Goal: Information Seeking & Learning: Learn about a topic

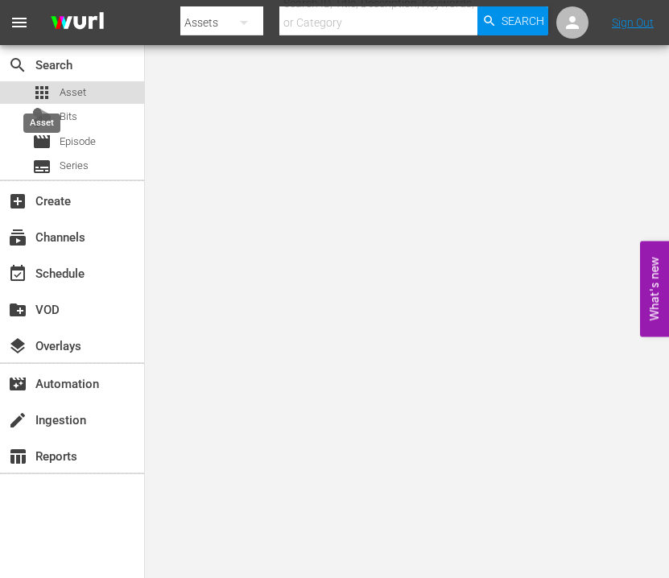
click at [49, 94] on span "apps" at bounding box center [41, 92] width 19 height 19
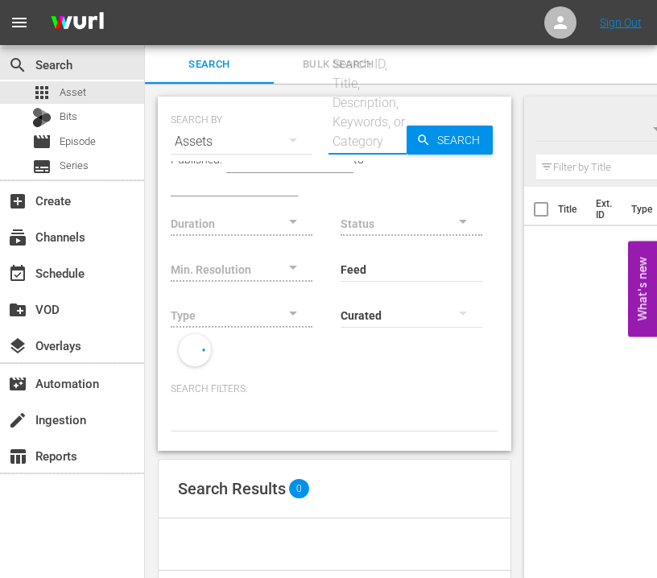
click at [350, 144] on input "text" at bounding box center [367, 141] width 78 height 39
type input "230582"
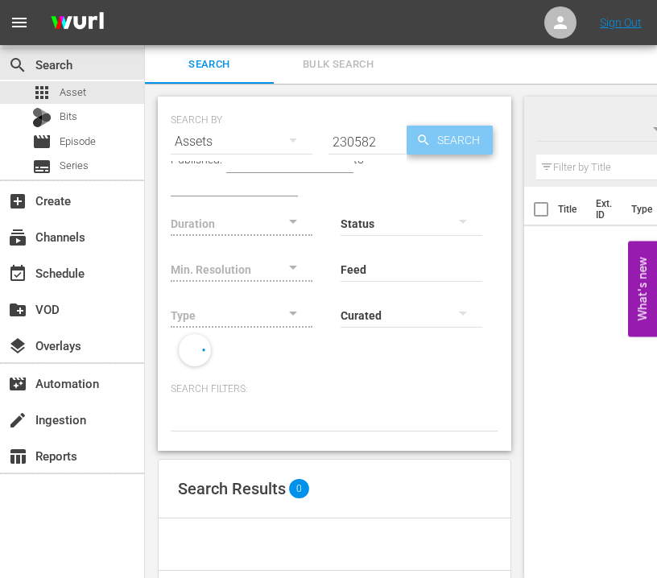
click at [441, 135] on span "Search" at bounding box center [462, 140] width 62 height 29
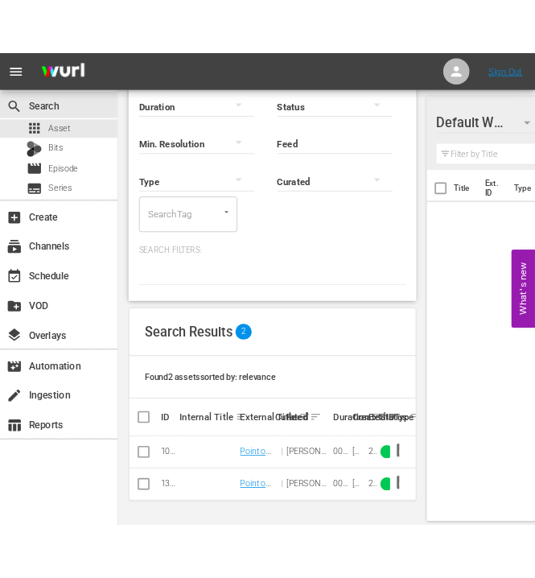
scroll to position [171, 0]
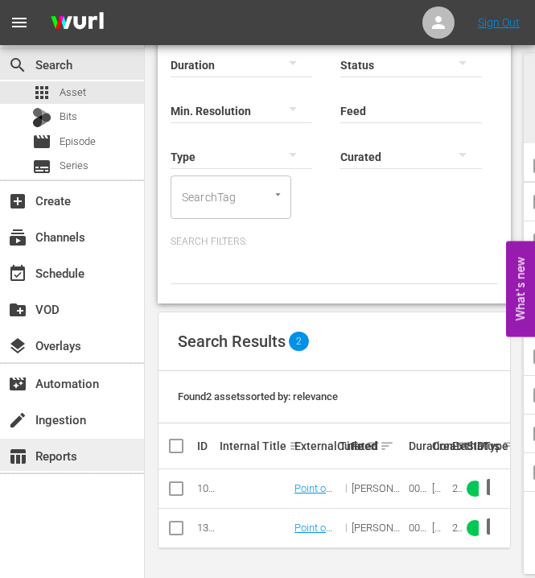
click at [6, 460] on div "table_chart Reports" at bounding box center [45, 453] width 90 height 14
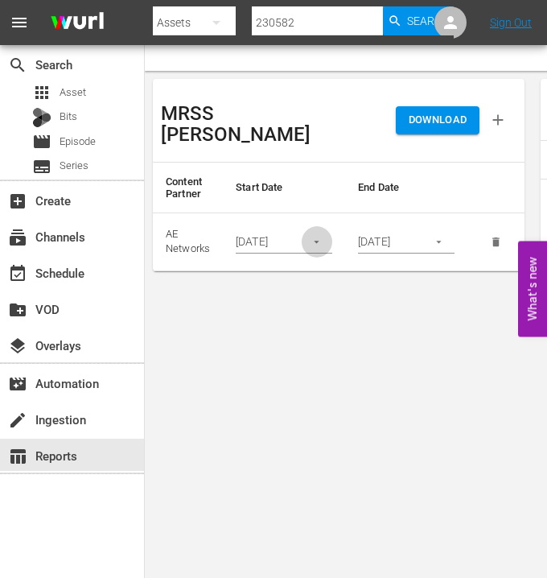
click at [323, 236] on icon "button" at bounding box center [317, 242] width 12 height 12
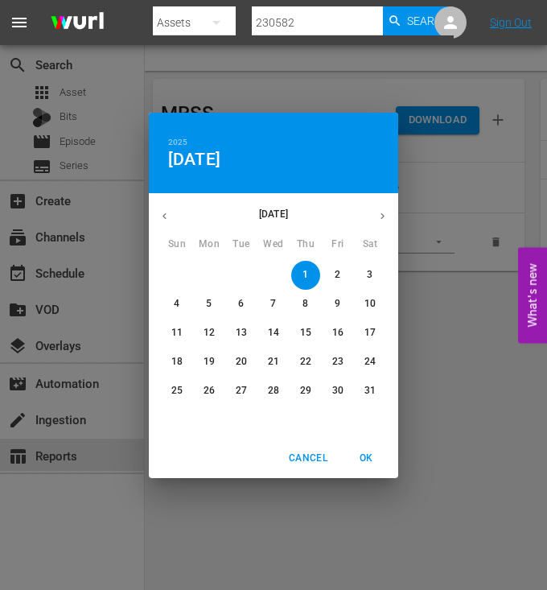
click at [377, 212] on icon "button" at bounding box center [383, 216] width 12 height 12
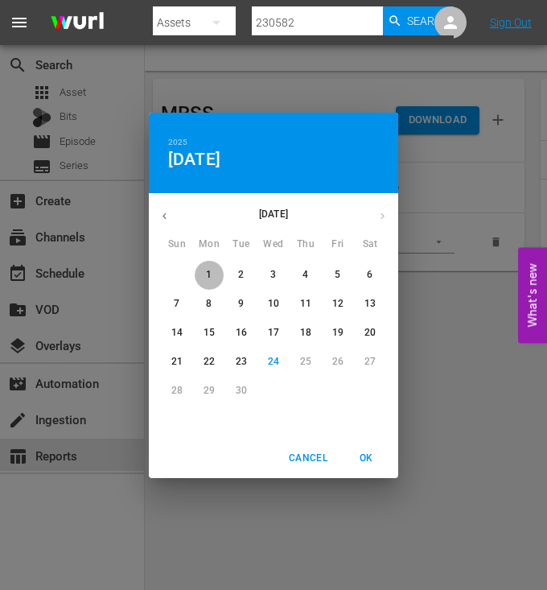
click at [211, 269] on p "1" at bounding box center [209, 275] width 6 height 14
click at [363, 458] on span "OK" at bounding box center [366, 458] width 39 height 17
type input "09/01/2025"
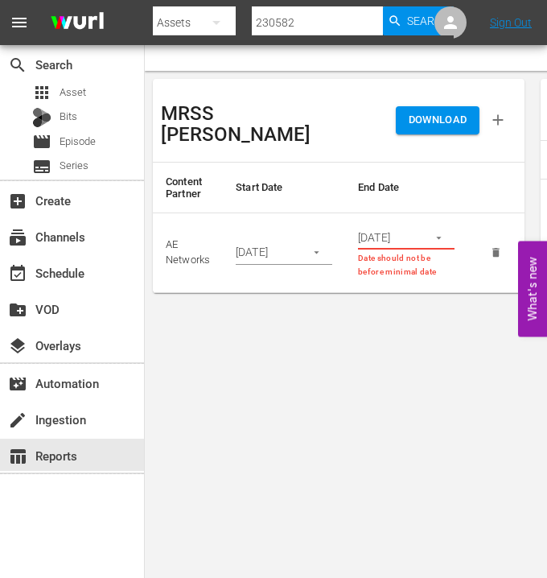
click at [434, 232] on icon "button" at bounding box center [439, 238] width 12 height 12
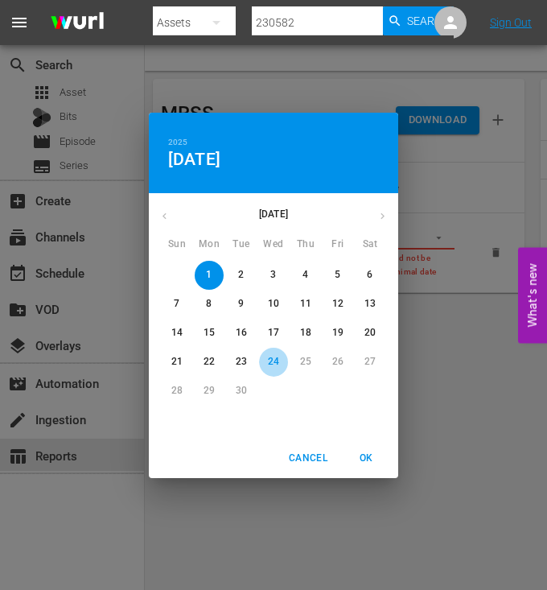
click at [271, 361] on p "24" at bounding box center [273, 362] width 11 height 14
click at [372, 456] on span "OK" at bounding box center [366, 458] width 39 height 17
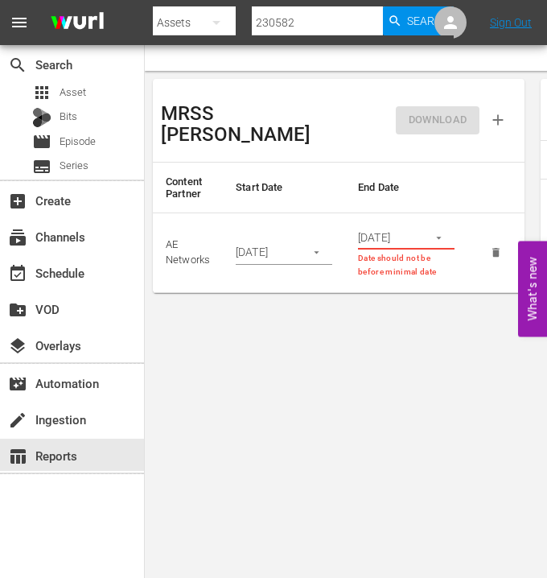
click at [433, 115] on div "DOWNLOAD" at bounding box center [428, 120] width 178 height 67
click at [436, 232] on icon "button" at bounding box center [439, 238] width 12 height 12
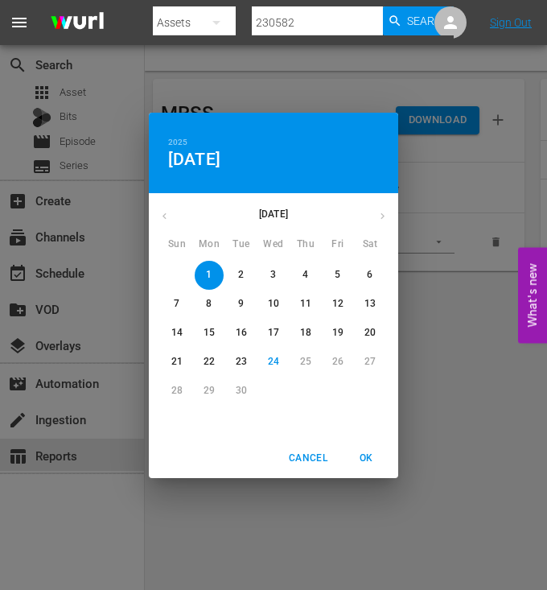
click at [243, 357] on p "23" at bounding box center [241, 362] width 11 height 14
click at [373, 458] on span "OK" at bounding box center [366, 458] width 39 height 17
type input "09/23/2025"
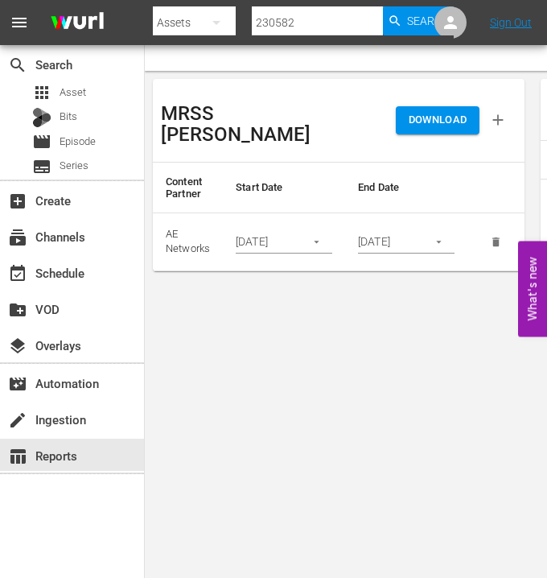
click at [414, 114] on span "DOWNLOAD" at bounding box center [438, 120] width 59 height 19
click at [287, 25] on input "230582" at bounding box center [317, 22] width 131 height 39
click at [76, 87] on span "Asset" at bounding box center [73, 93] width 27 height 16
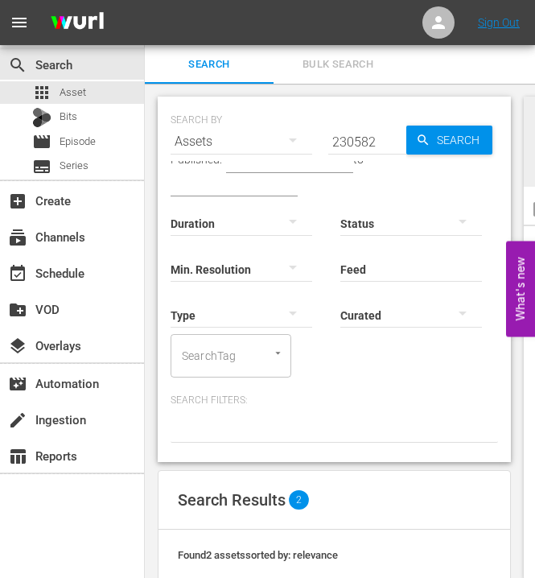
click at [359, 132] on input "230582" at bounding box center [367, 141] width 78 height 39
paste input "56991"
type input "56991"
click at [446, 132] on span "Search" at bounding box center [462, 140] width 62 height 29
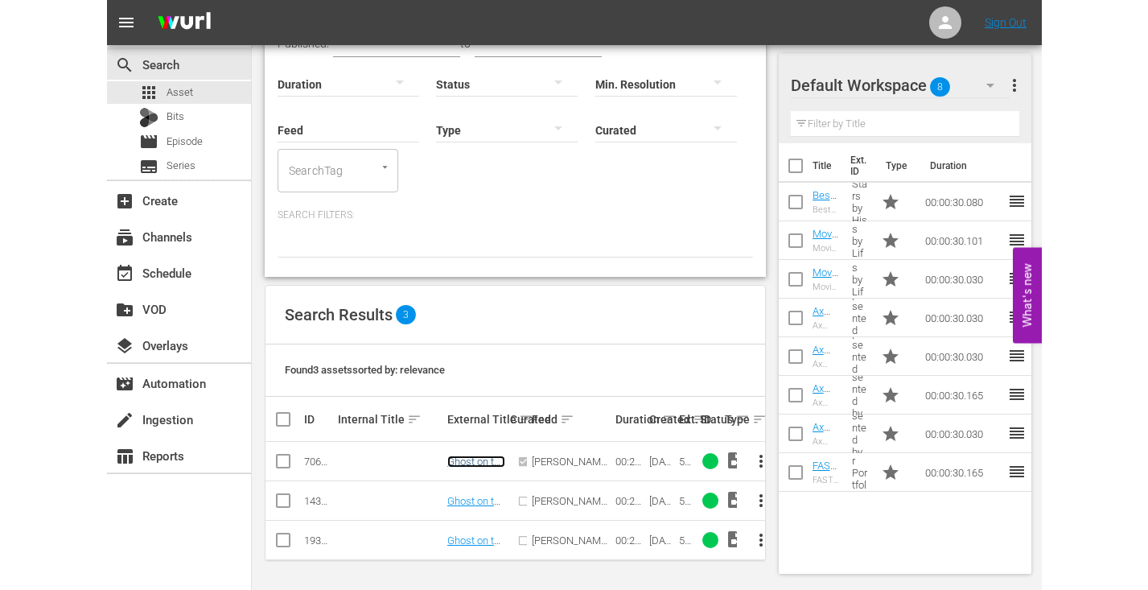
scroll to position [106, 0]
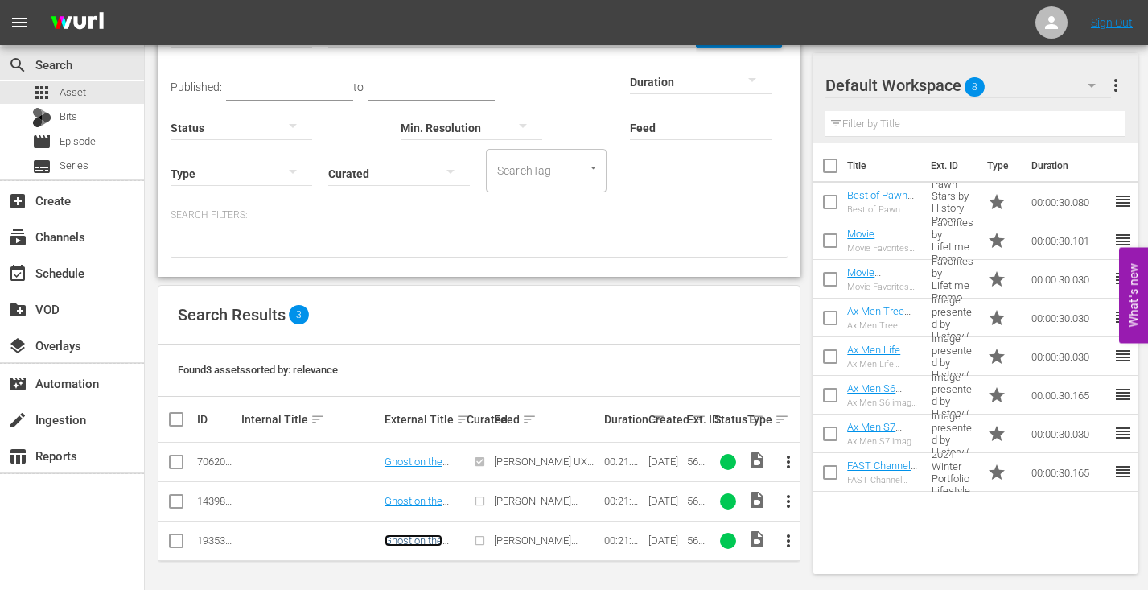
click at [412, 542] on link "Ghost on the Tracks" at bounding box center [414, 546] width 58 height 24
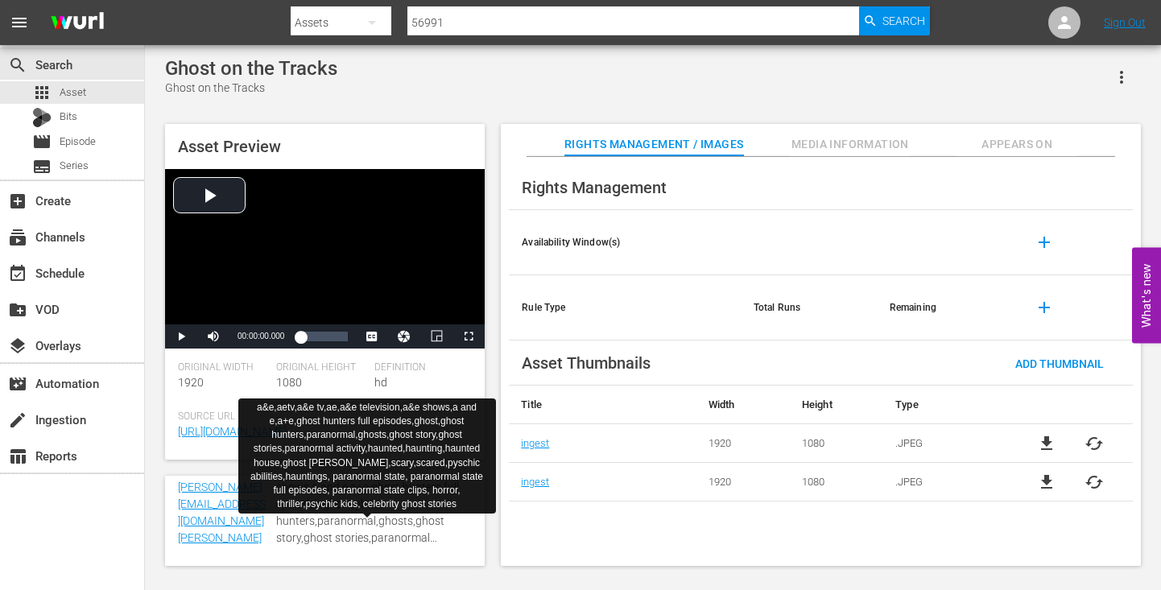
scroll to position [621, 0]
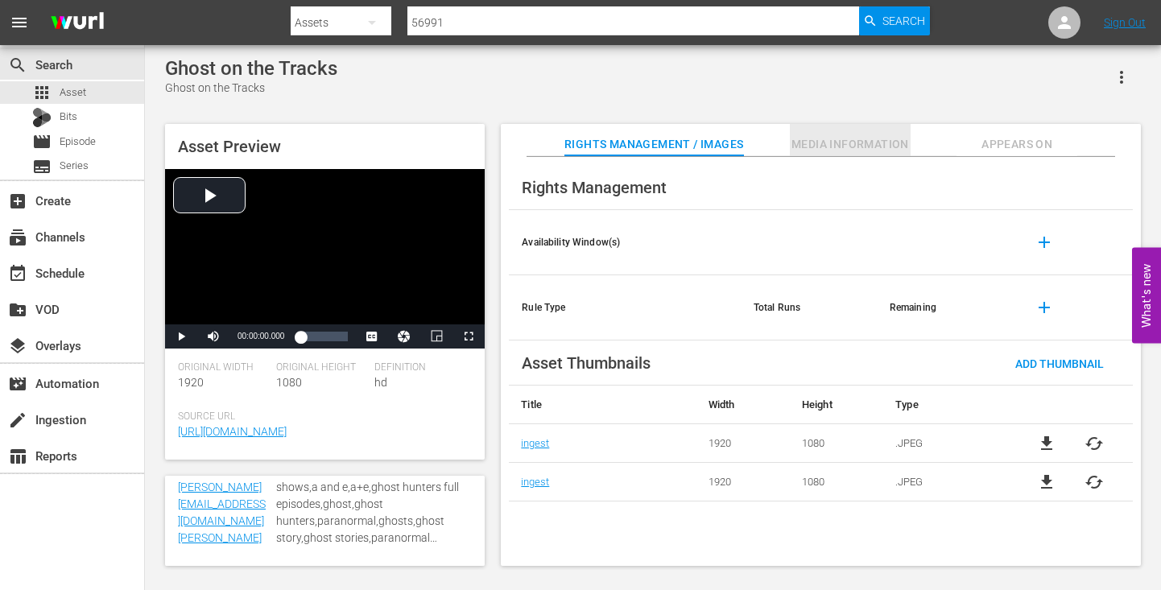
click at [668, 138] on span "Media Information" at bounding box center [850, 144] width 121 height 20
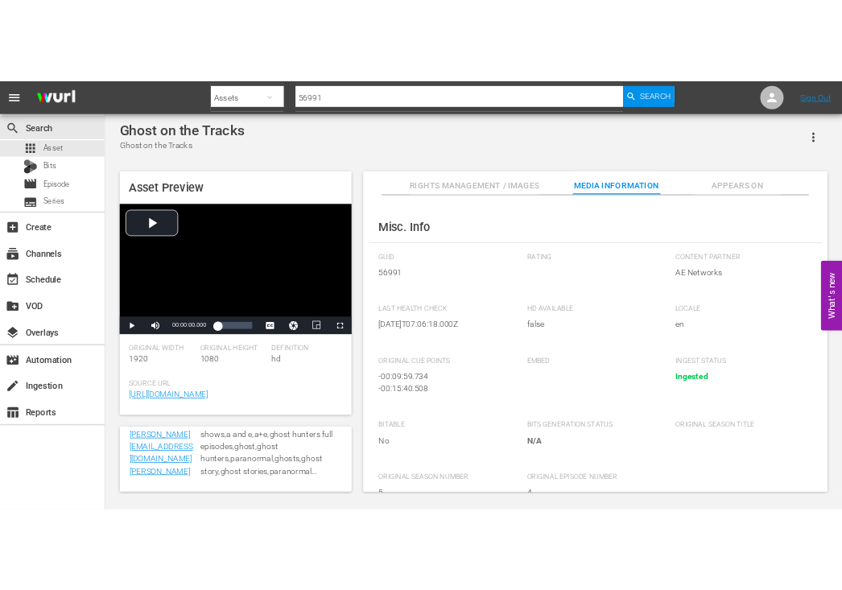
scroll to position [247, 0]
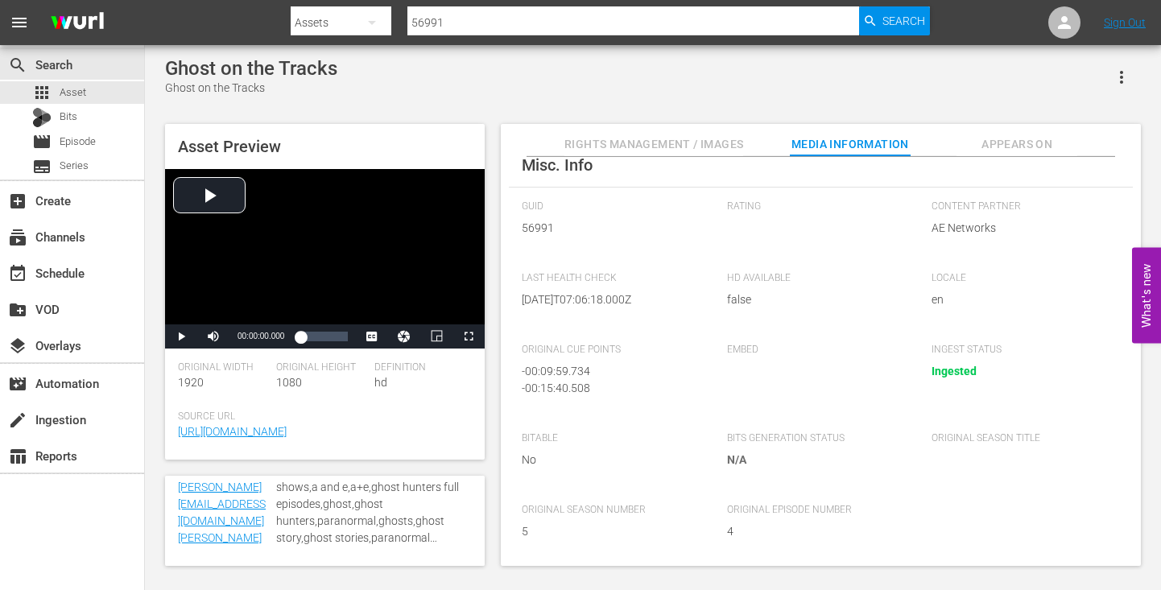
click at [668, 134] on button "Appears On" at bounding box center [1016, 140] width 121 height 32
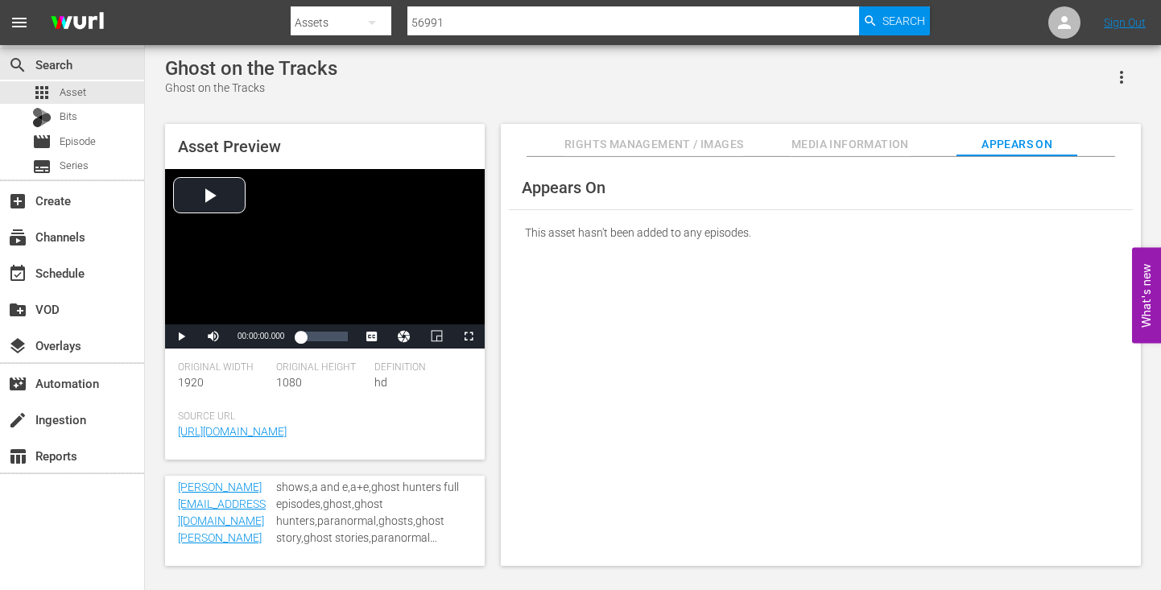
click at [656, 141] on span "Rights Management / Images" at bounding box center [653, 144] width 179 height 20
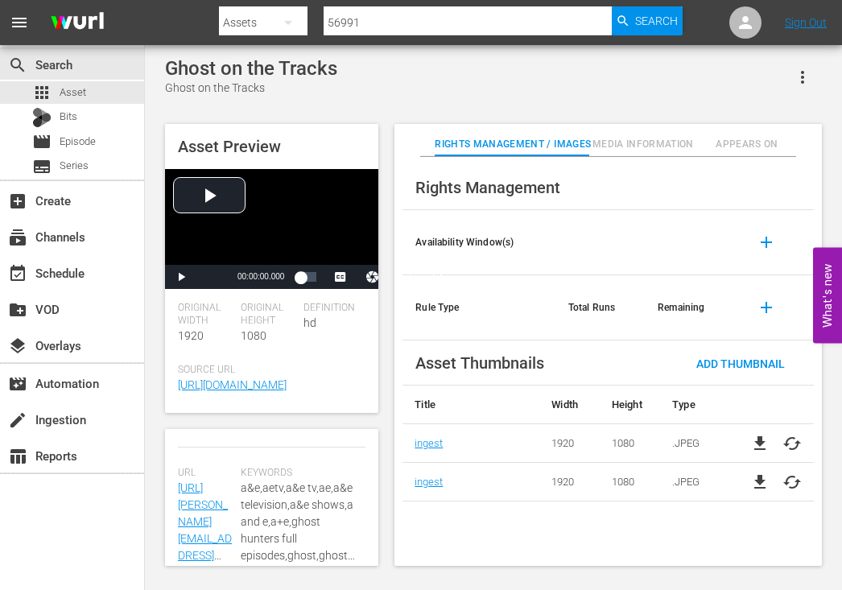
scroll to position [756, 0]
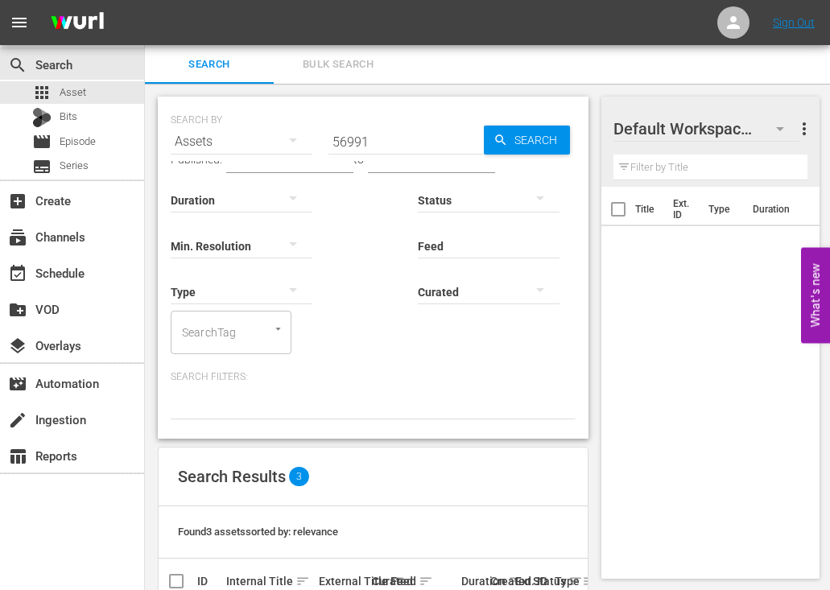
click at [372, 145] on input "56991" at bounding box center [405, 141] width 155 height 39
paste input "https://platform.wurl.com/main/asset/193535353"
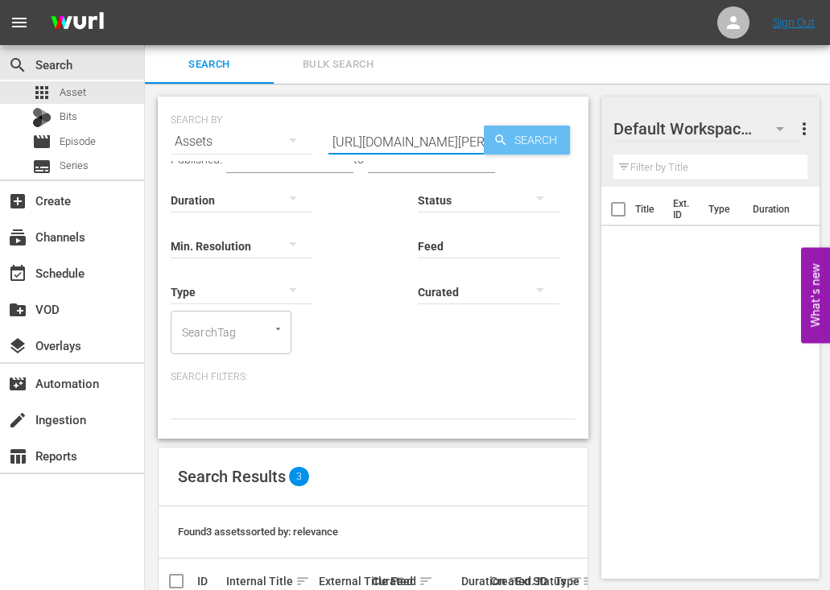
scroll to position [0, 131]
click at [520, 144] on span "Search" at bounding box center [539, 140] width 62 height 29
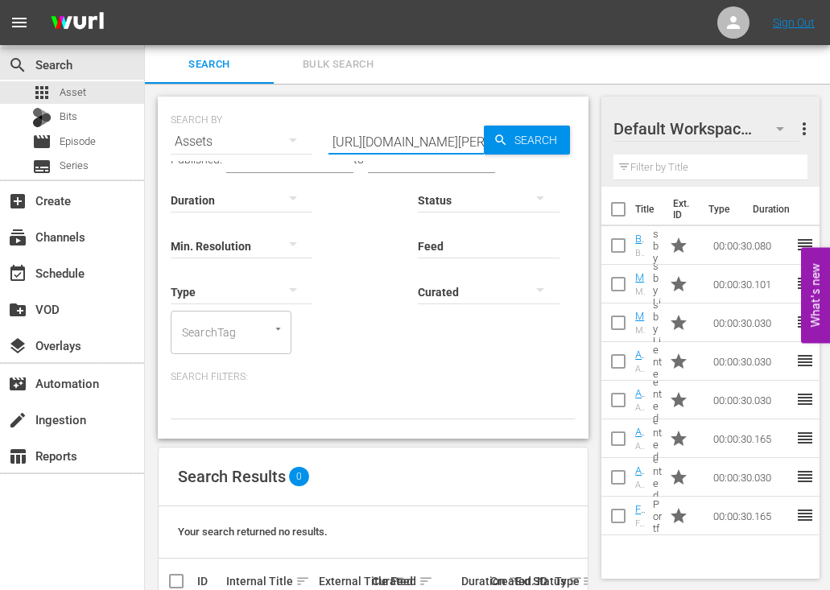
click at [354, 139] on input "https://platform.wurl.com/main/asset/193535353" at bounding box center [405, 141] width 155 height 39
paste input "41800"
type input "41800"
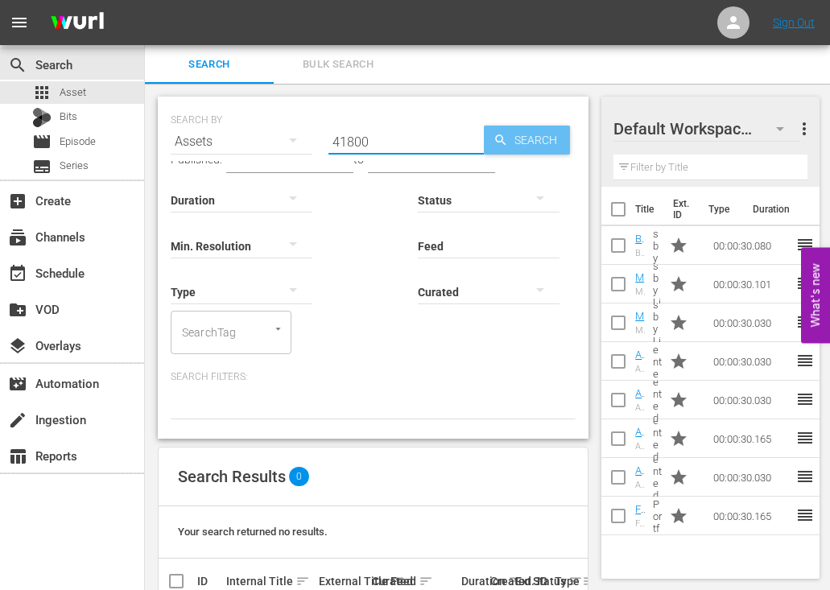
click at [530, 135] on span "Search" at bounding box center [539, 140] width 62 height 29
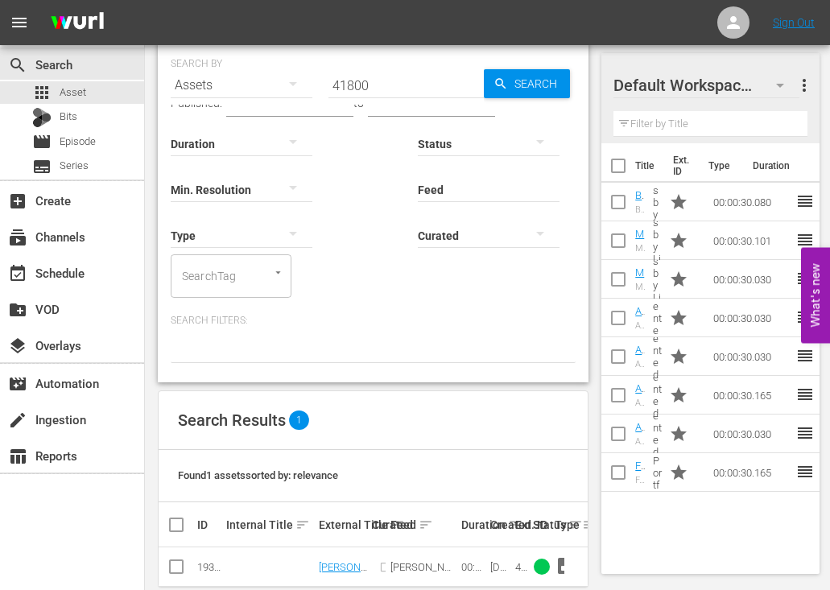
scroll to position [95, 0]
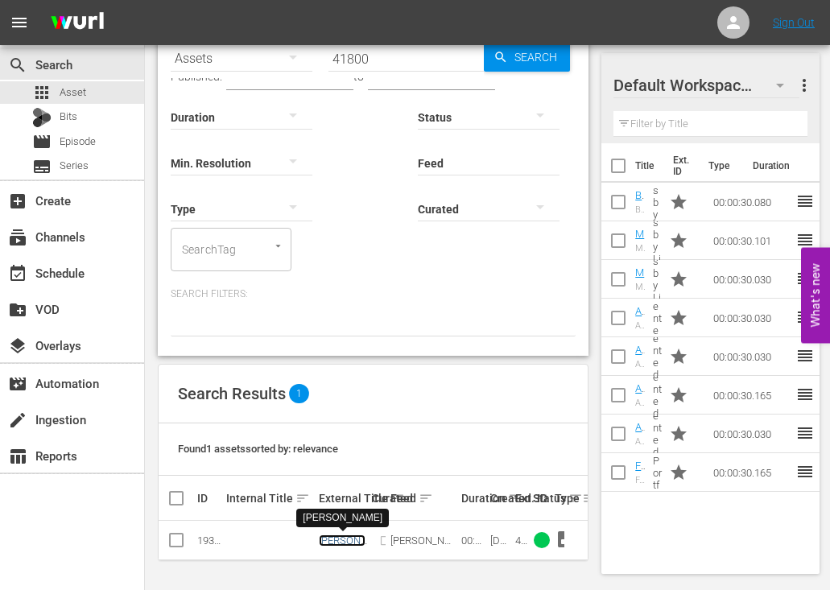
click at [328, 534] on link "[PERSON_NAME]" at bounding box center [342, 546] width 47 height 24
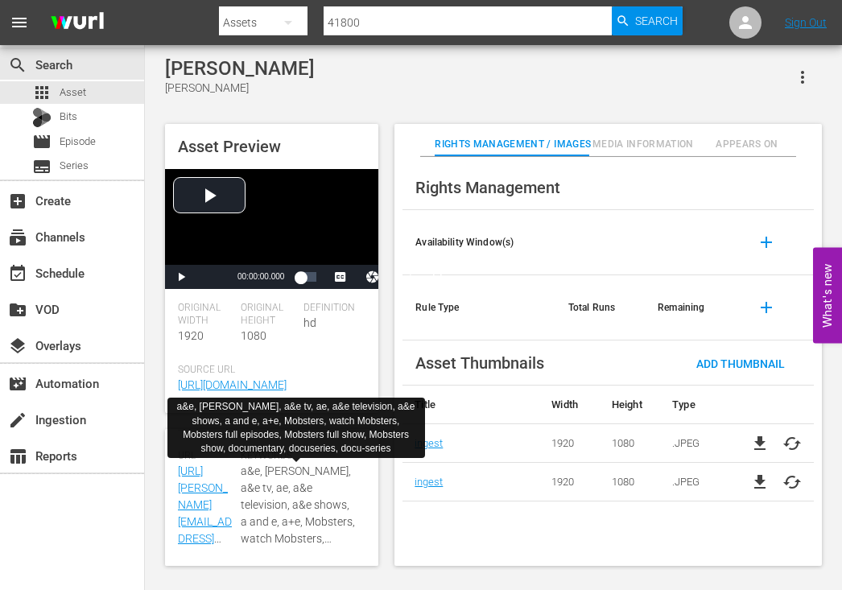
scroll to position [739, 0]
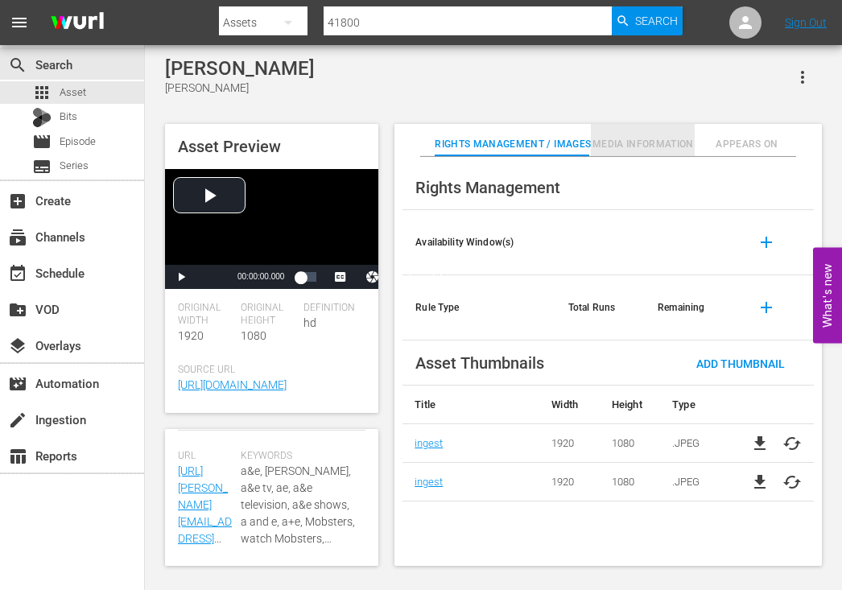
click at [633, 145] on span "Media Information" at bounding box center [643, 144] width 104 height 17
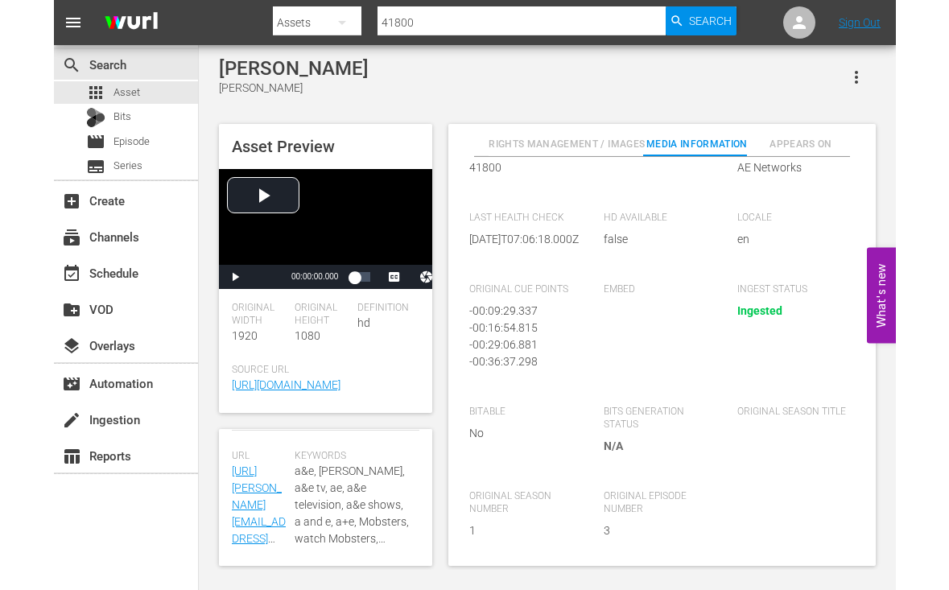
scroll to position [324, 0]
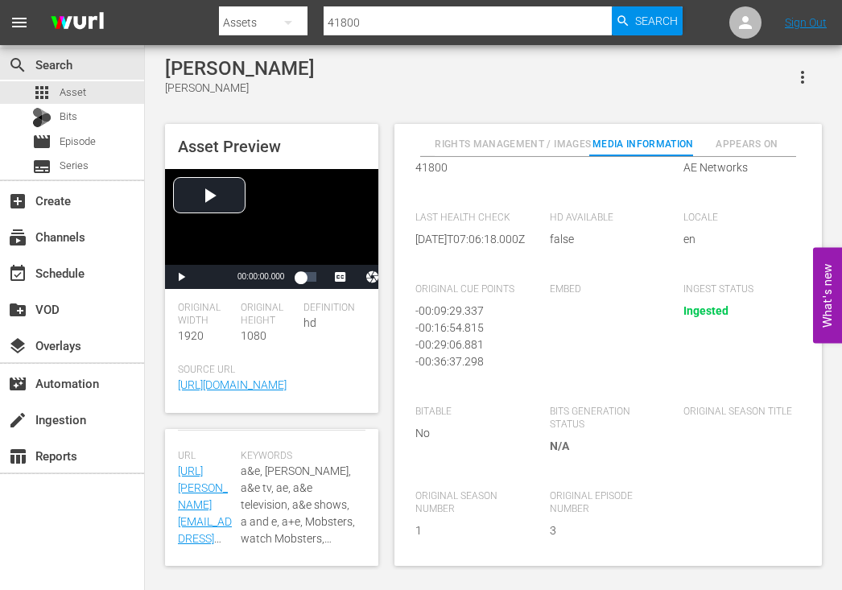
click at [668, 137] on span "Appears On" at bounding box center [747, 144] width 104 height 17
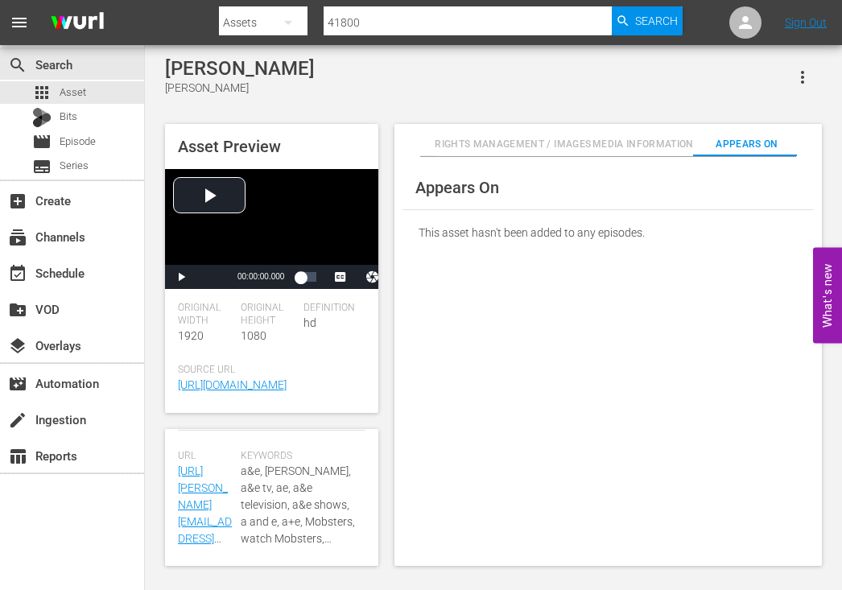
click at [503, 138] on span "Rights Management / Images" at bounding box center [513, 144] width 156 height 17
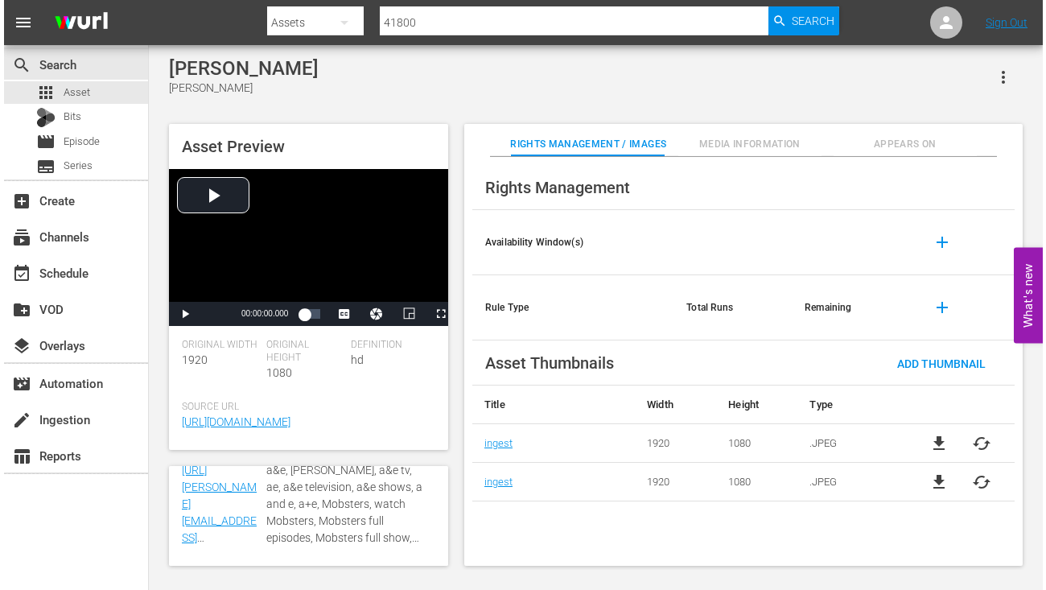
scroll to position [573, 0]
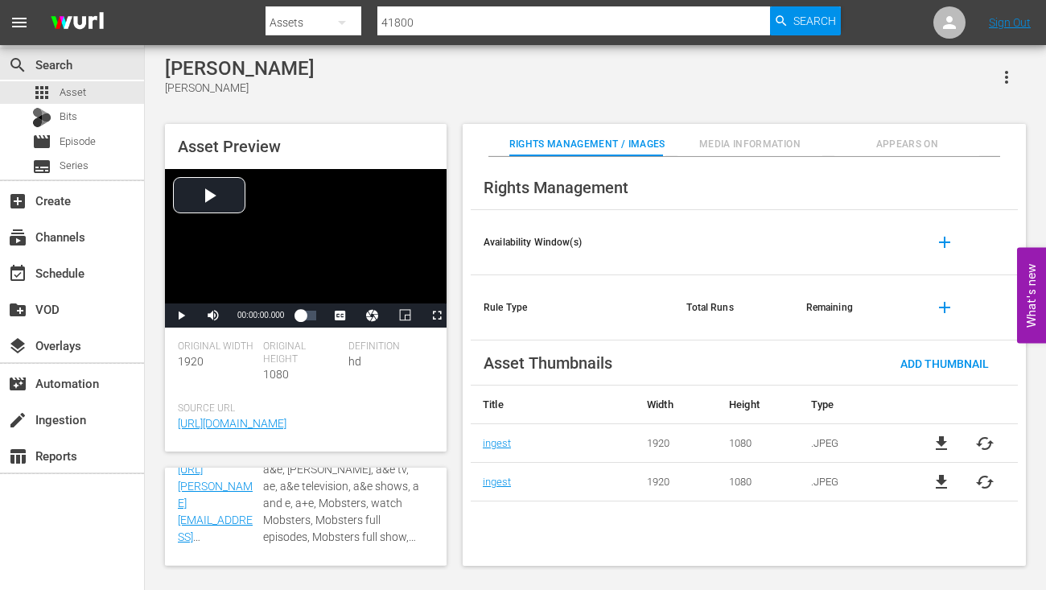
click at [594, 73] on div "Tommy Lucchese Tommy Lucchese" at bounding box center [595, 76] width 861 height 39
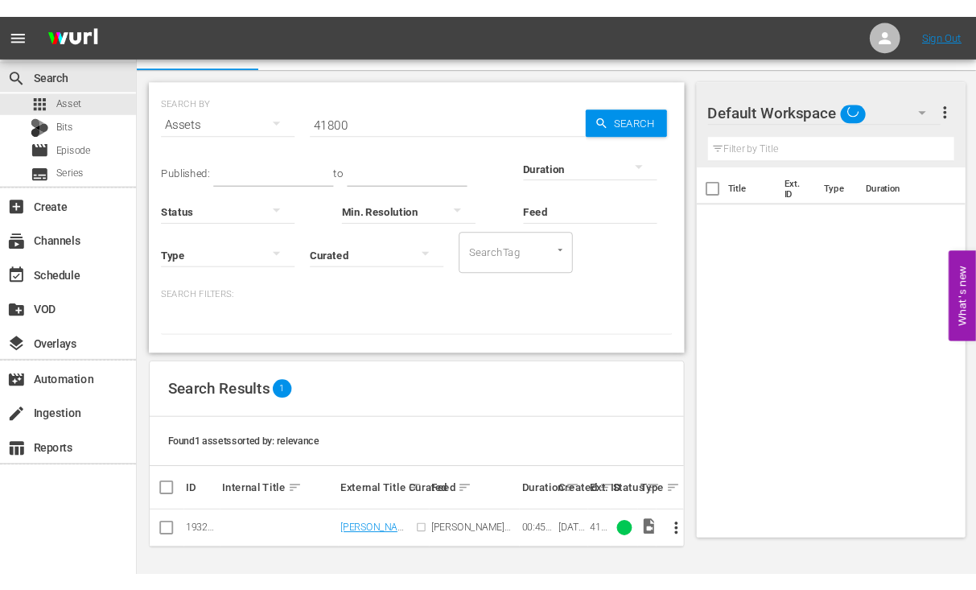
scroll to position [27, 0]
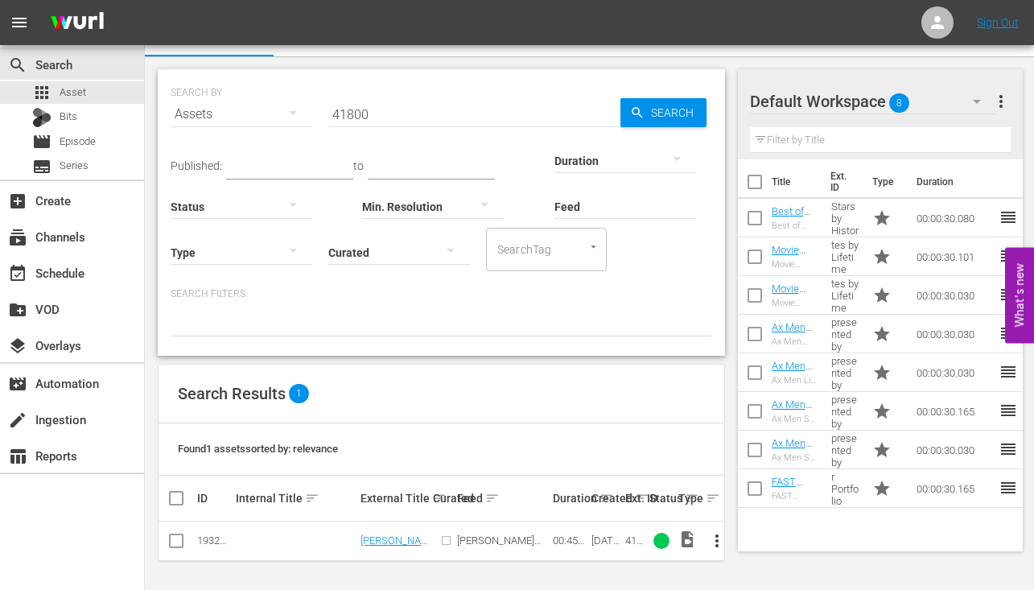
click at [655, 361] on div "SEARCH BY Search By Assets Search ID, Title, Description, Keywords, or Category…" at bounding box center [441, 323] width 593 height 534
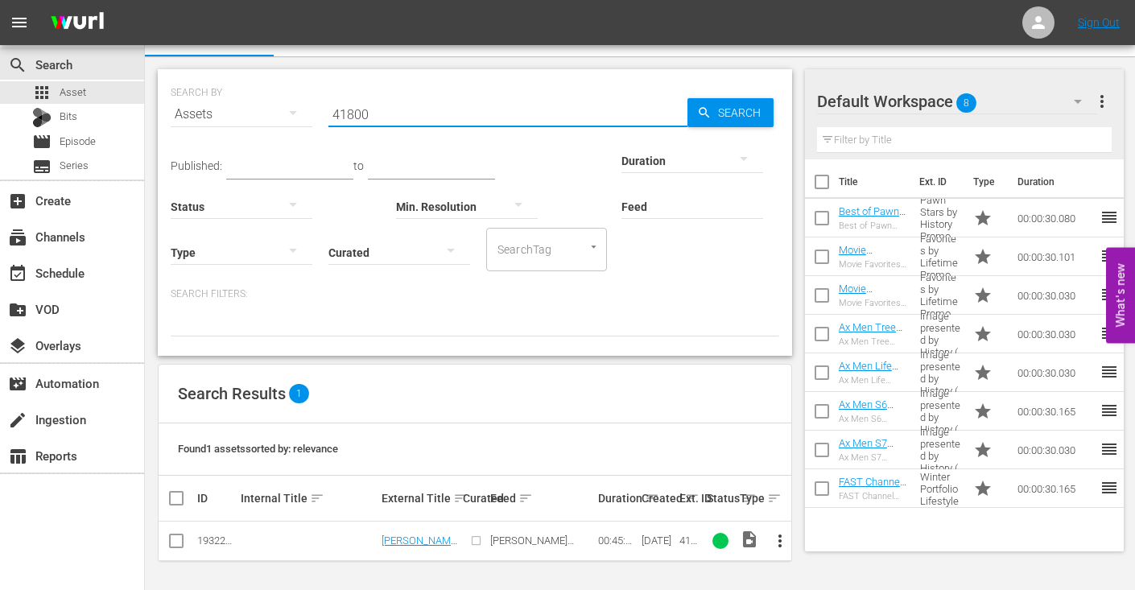
click at [398, 119] on input "41800" at bounding box center [507, 114] width 359 height 39
drag, startPoint x: 731, startPoint y: 60, endPoint x: 696, endPoint y: 53, distance: 35.4
click at [668, 60] on div "SEARCH BY Search By Assets Search ID, Title, Description, Keywords, or Category…" at bounding box center [475, 323] width 660 height 534
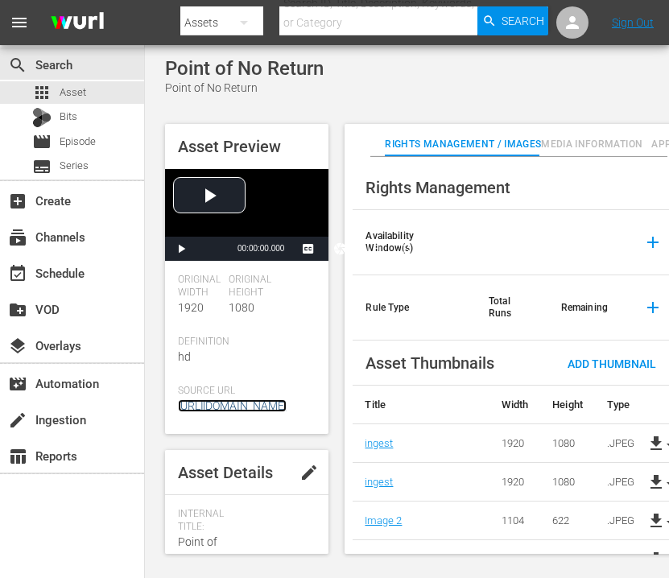
click at [248, 399] on link "http://www.aetv.com/shows/the-first-48/season-21/episode-27?cmpid=MRSS_Generic_…" at bounding box center [232, 405] width 109 height 13
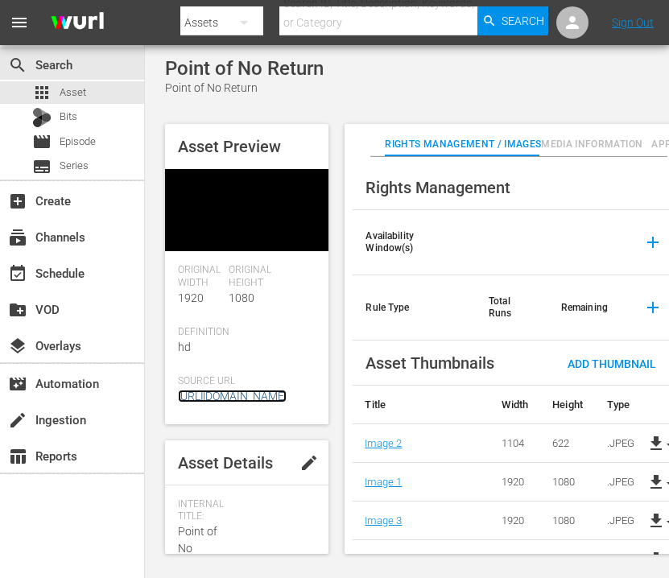
click at [254, 402] on link "http://www.aetv.com/shows/the-first-48/season-21/episode-27?cmpid=MRSS_Generic_…" at bounding box center [232, 396] width 109 height 13
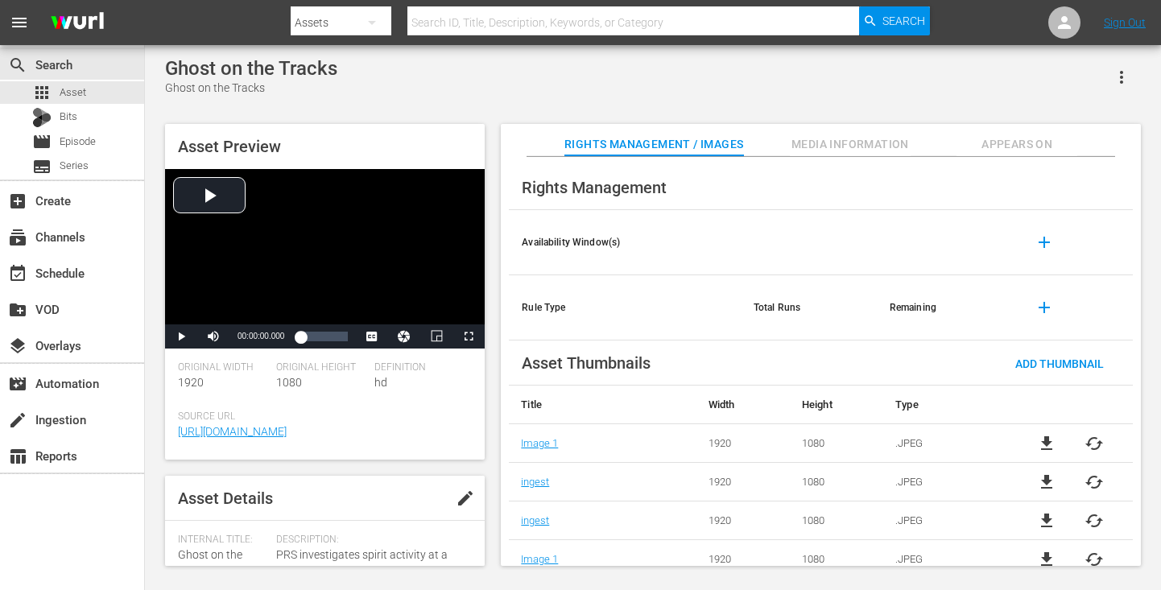
click at [907, 138] on span "Media Information" at bounding box center [850, 144] width 121 height 20
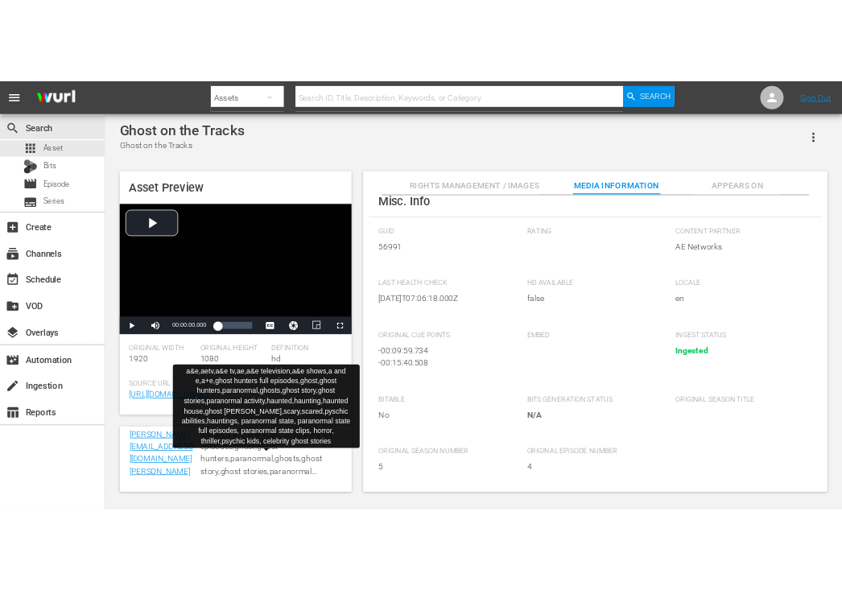
scroll to position [621, 0]
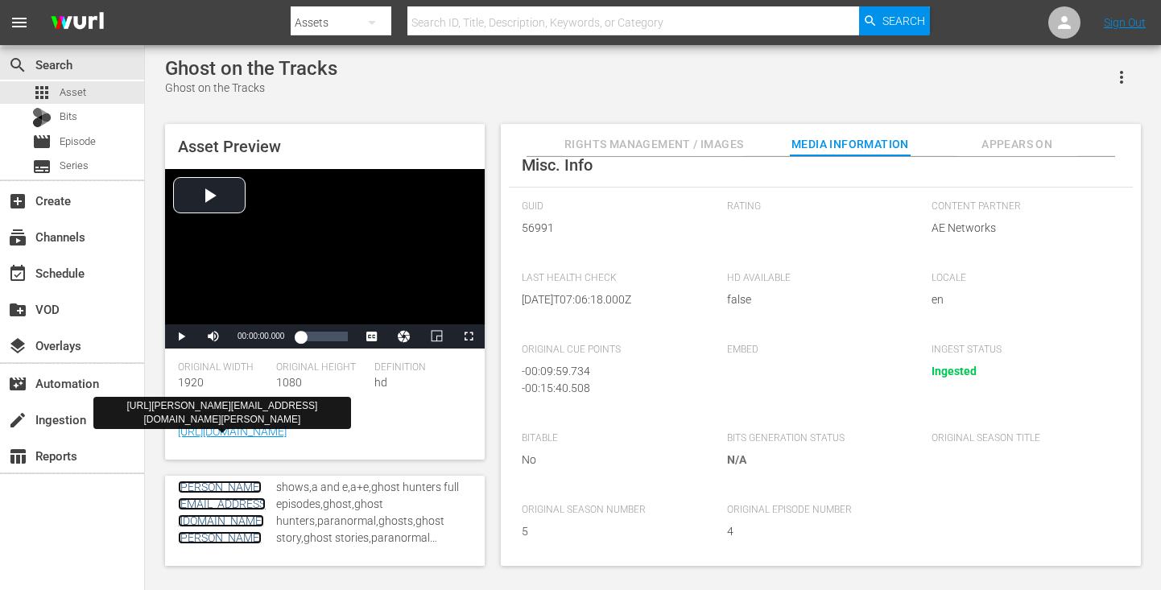
click at [216, 526] on link "[URL][PERSON_NAME][EMAIL_ADDRESS][DOMAIN_NAME][PERSON_NAME]" at bounding box center [222, 504] width 88 height 80
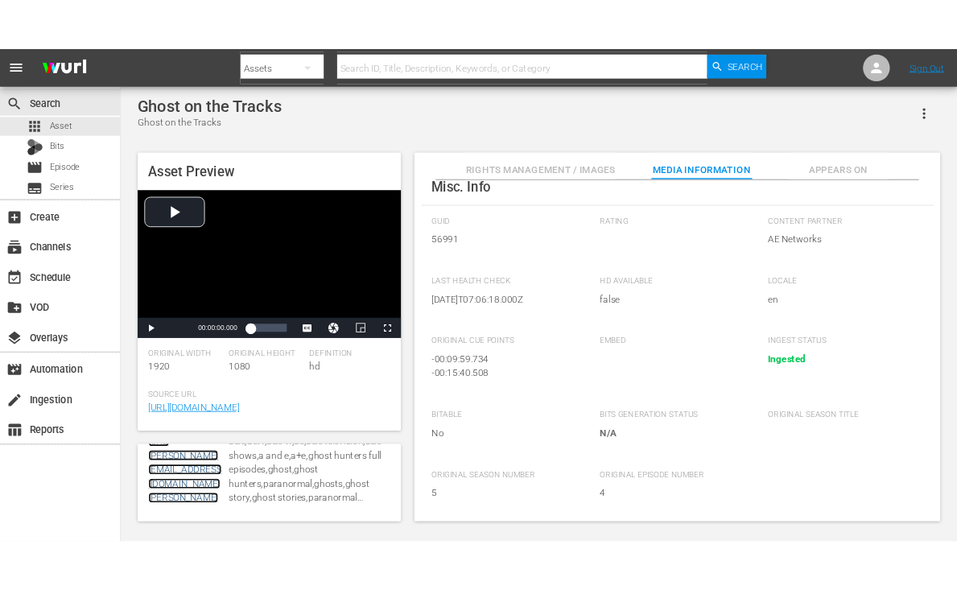
scroll to position [617, 0]
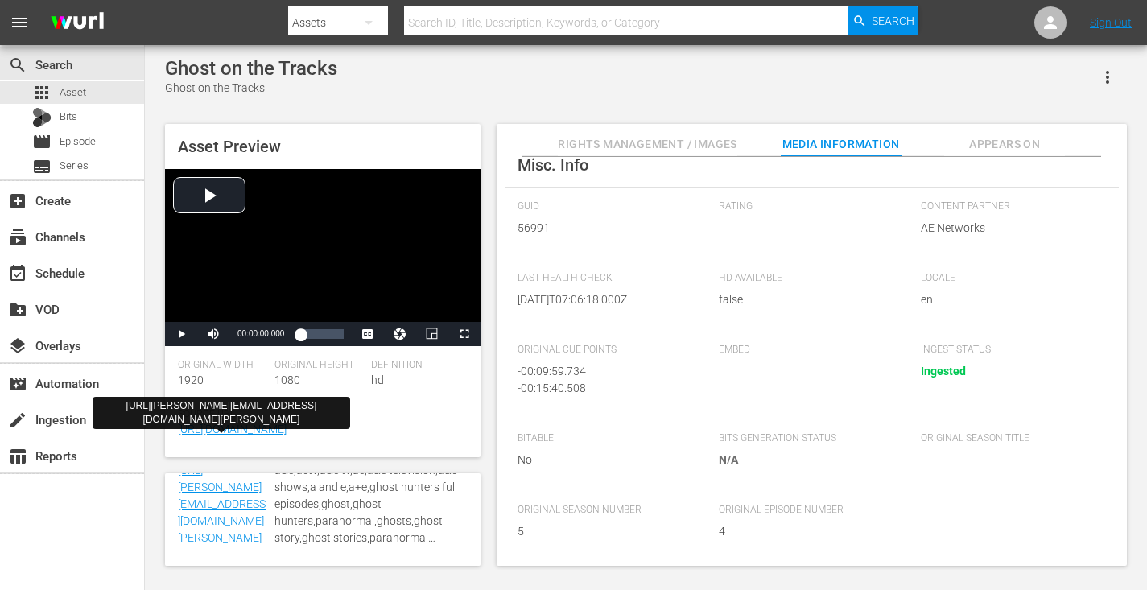
click at [538, 225] on span "56991" at bounding box center [605, 228] width 177 height 17
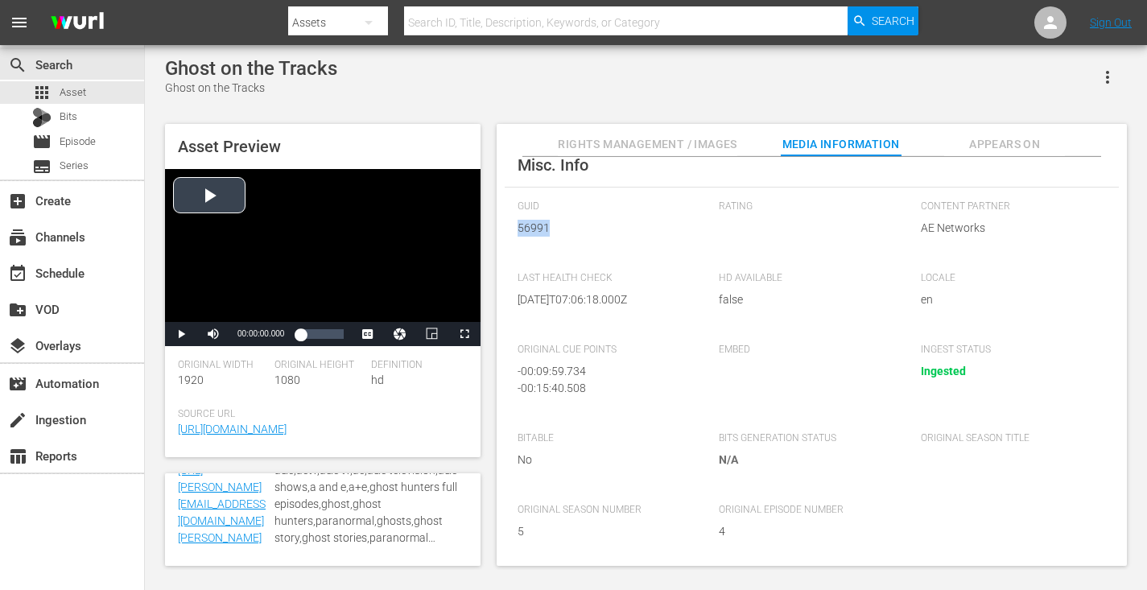
copy span "56991"
click at [643, 146] on span "Rights Management / Images" at bounding box center [647, 144] width 179 height 20
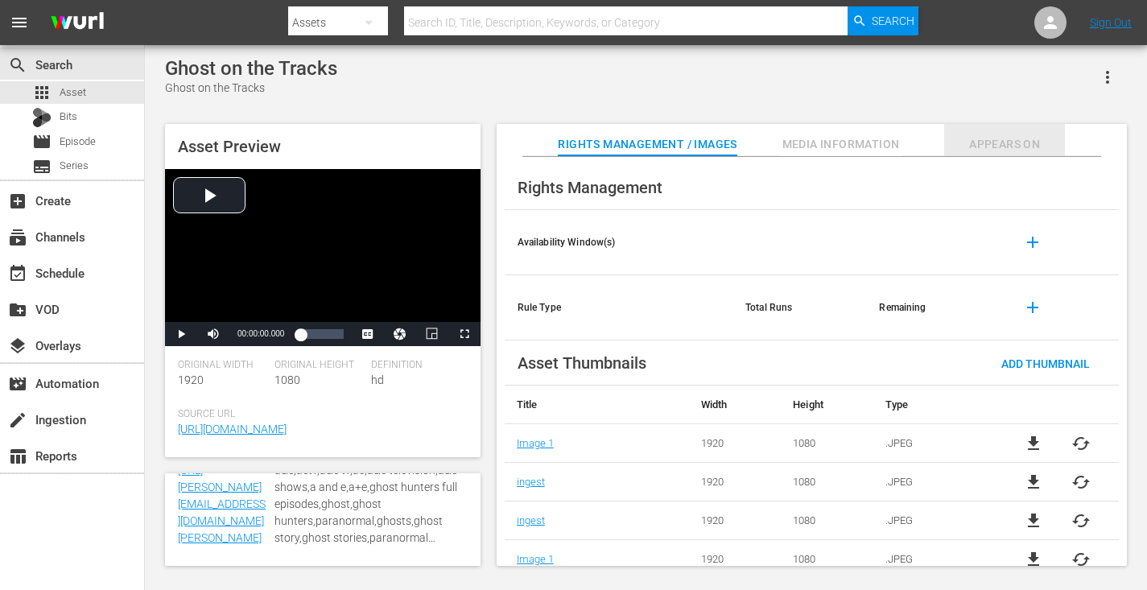
click at [1008, 133] on button "Appears On" at bounding box center [1004, 140] width 121 height 32
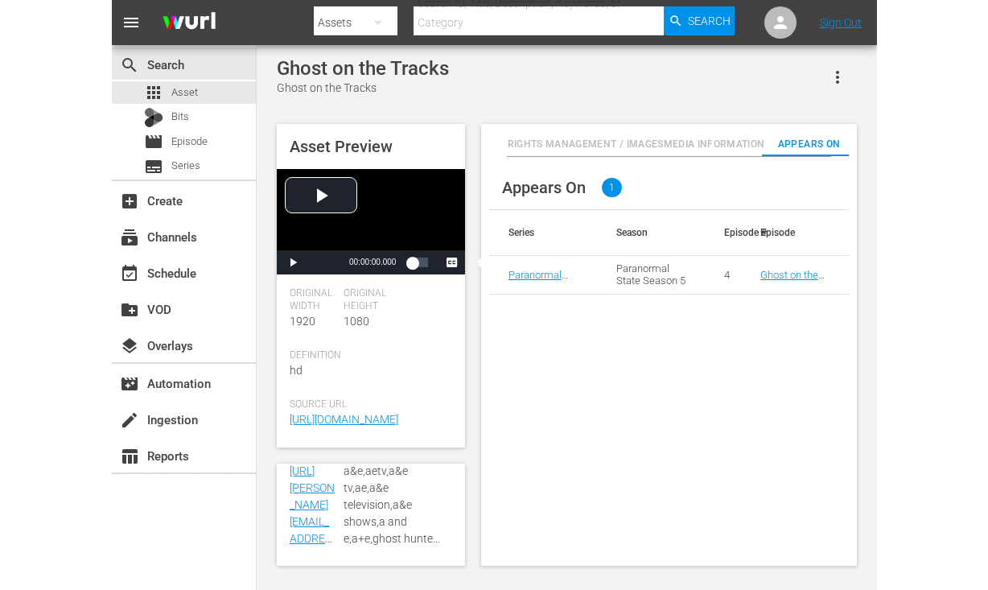
scroll to position [0, 14]
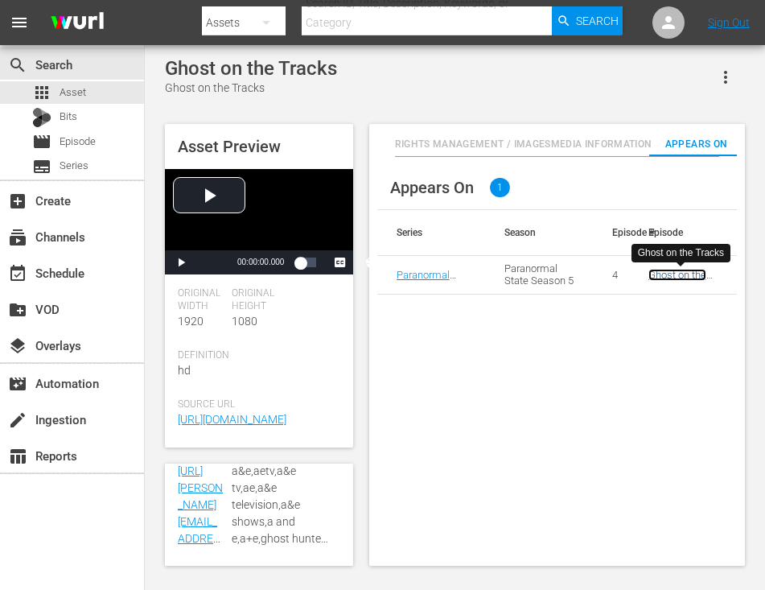
click at [690, 279] on link "Ghost on the Tracks" at bounding box center [678, 281] width 58 height 24
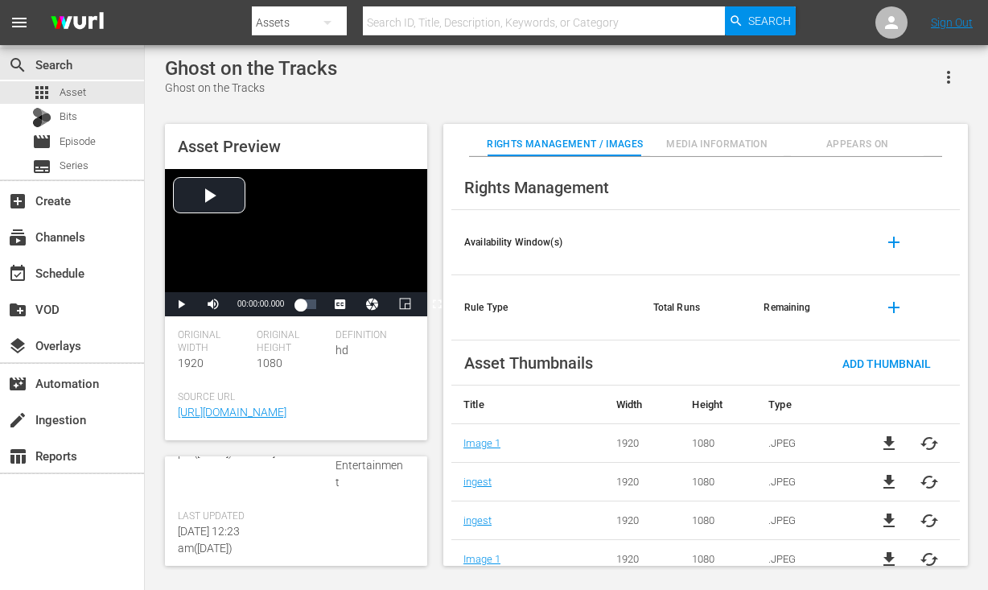
scroll to position [402, 0]
click at [865, 137] on span "Appears On" at bounding box center [858, 144] width 134 height 17
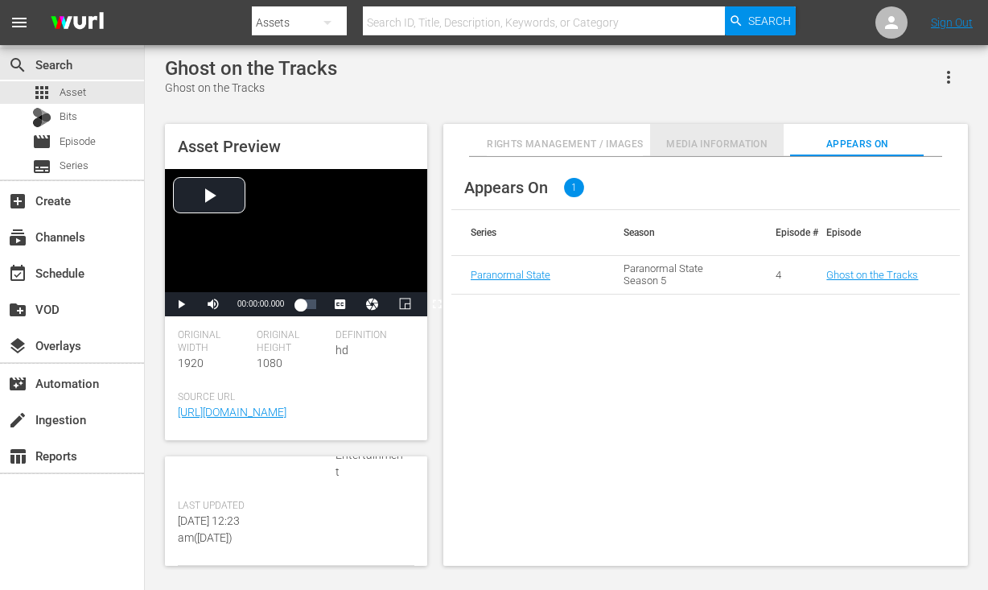
click at [715, 139] on span "Media Information" at bounding box center [717, 144] width 134 height 17
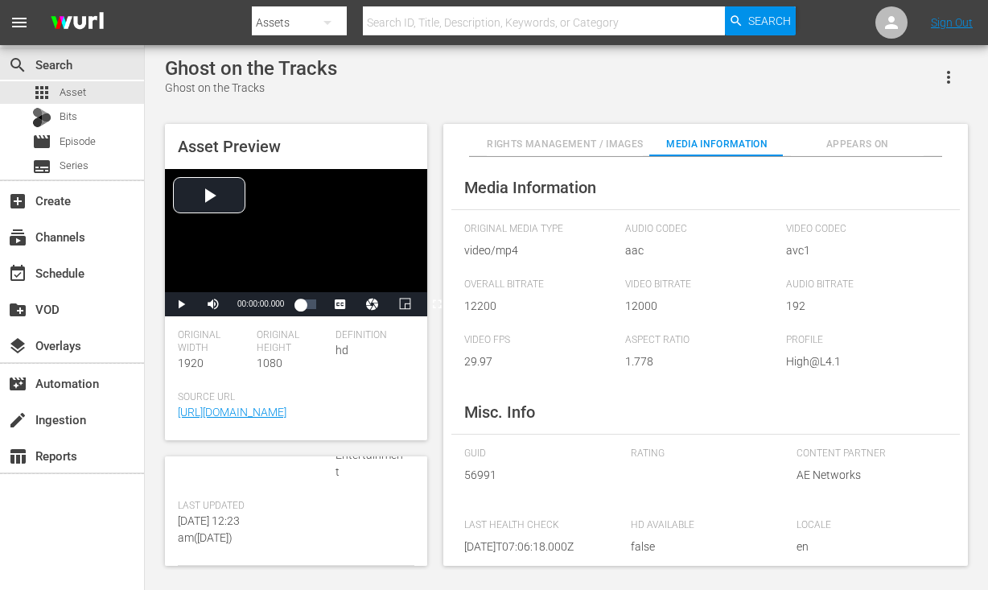
click at [859, 140] on span "Appears On" at bounding box center [858, 144] width 134 height 17
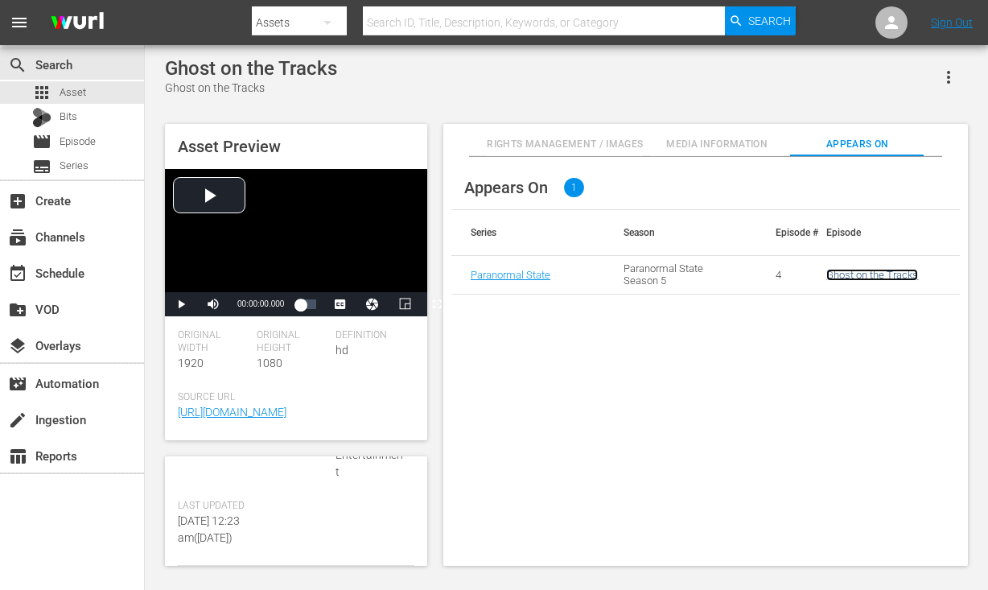
click at [868, 278] on link "Ghost on the Tracks" at bounding box center [873, 275] width 92 height 12
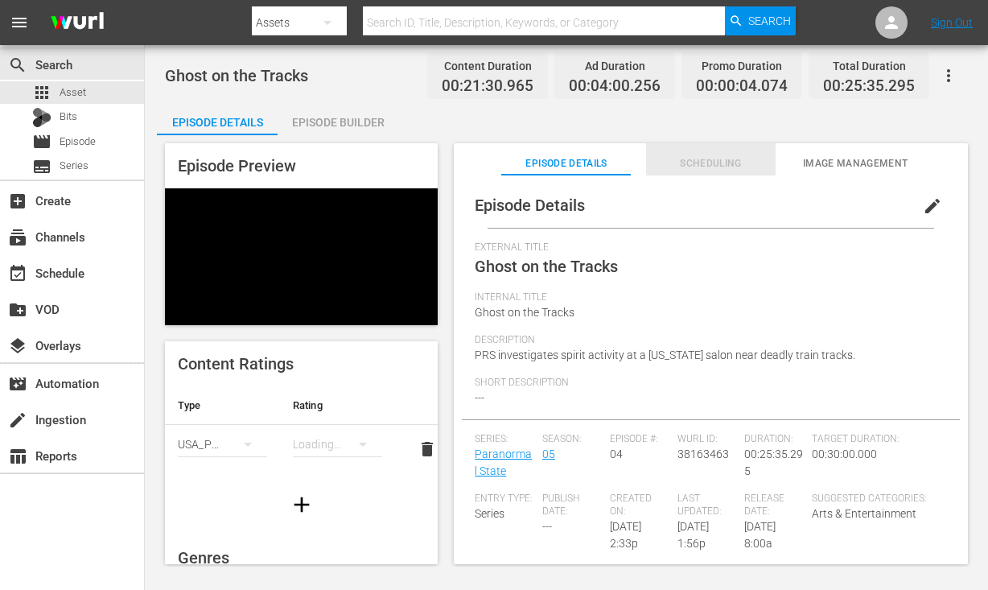
click at [693, 155] on span "Scheduling" at bounding box center [711, 163] width 130 height 17
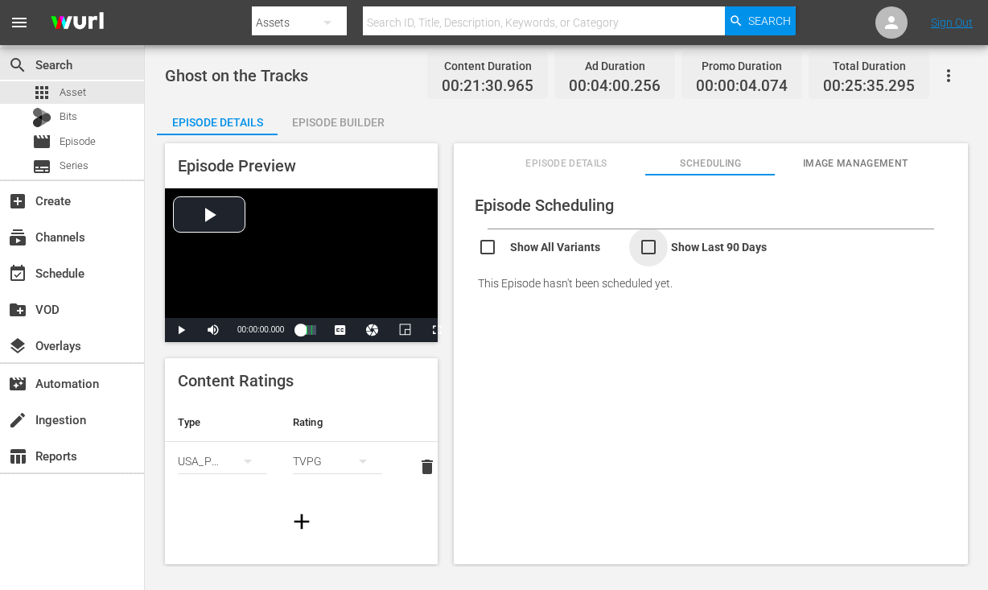
click at [659, 255] on input "checkbox" at bounding box center [719, 248] width 161 height 23
checkbox input "true"
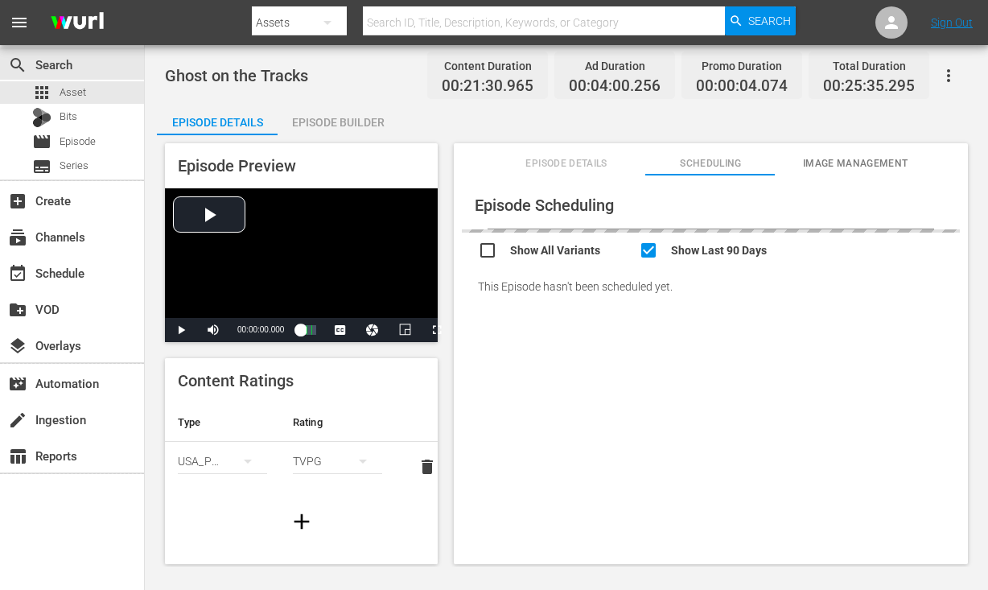
click at [838, 158] on span "Image Management" at bounding box center [855, 163] width 130 height 17
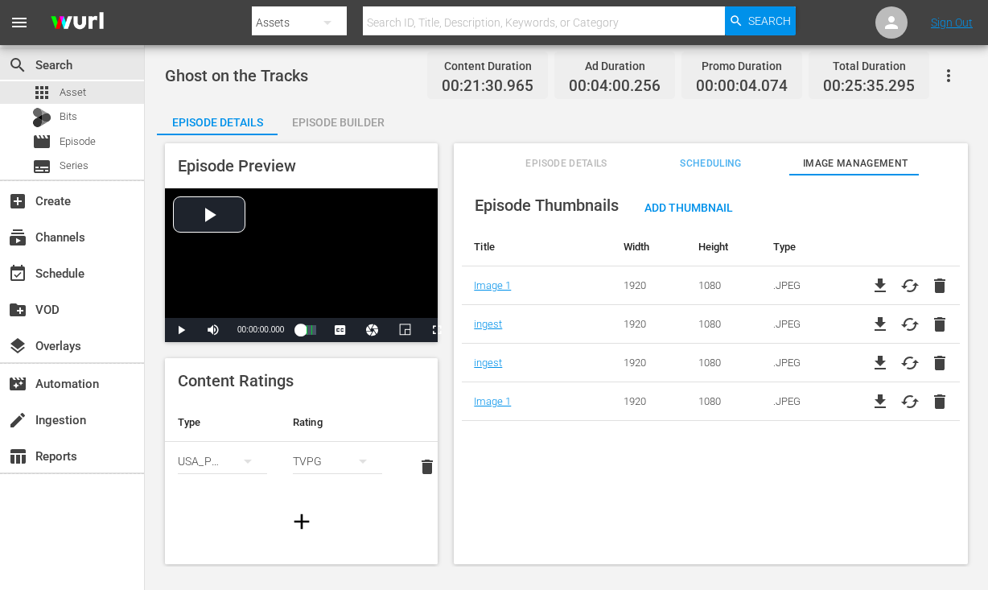
drag, startPoint x: 595, startPoint y: 516, endPoint x: 574, endPoint y: 470, distance: 50.4
click at [595, 516] on div "Episode Thumbnails Add Thumbnail Title Width Height Type Image 1 1920 1080 .JPE…" at bounding box center [711, 401] width 514 height 453
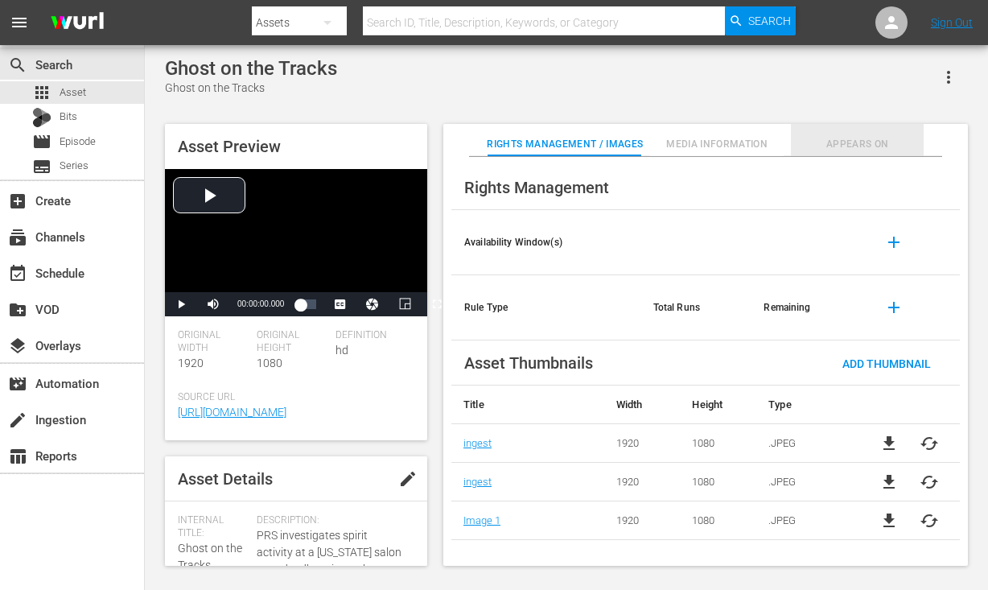
click at [848, 138] on span "Appears On" at bounding box center [858, 144] width 134 height 17
click at [841, 146] on span "Appears On" at bounding box center [858, 144] width 134 height 17
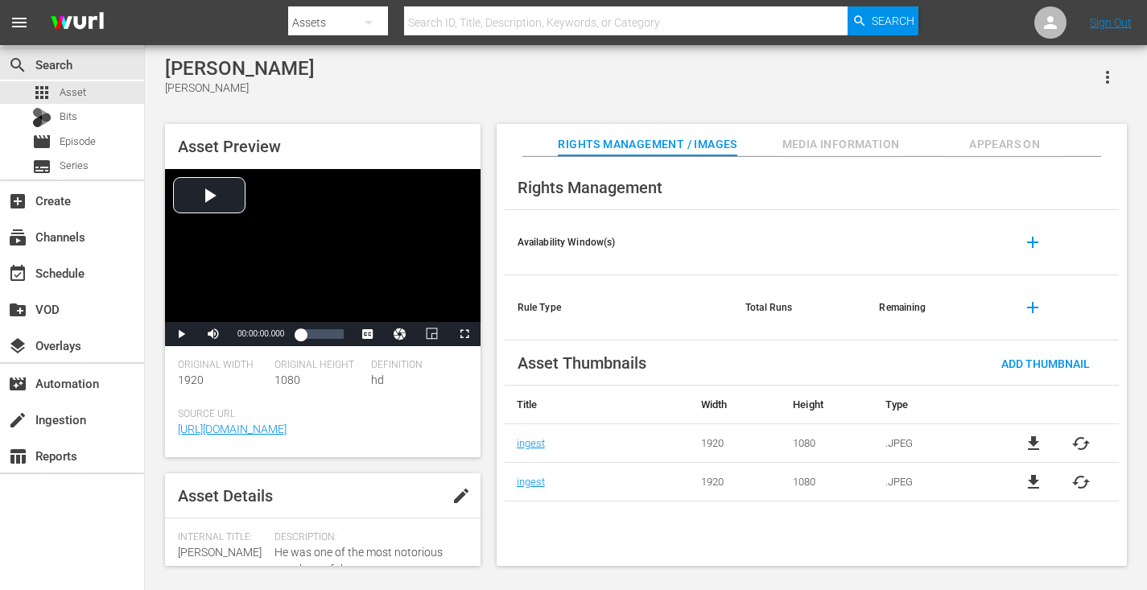
click at [849, 143] on span "Media Information" at bounding box center [841, 144] width 121 height 20
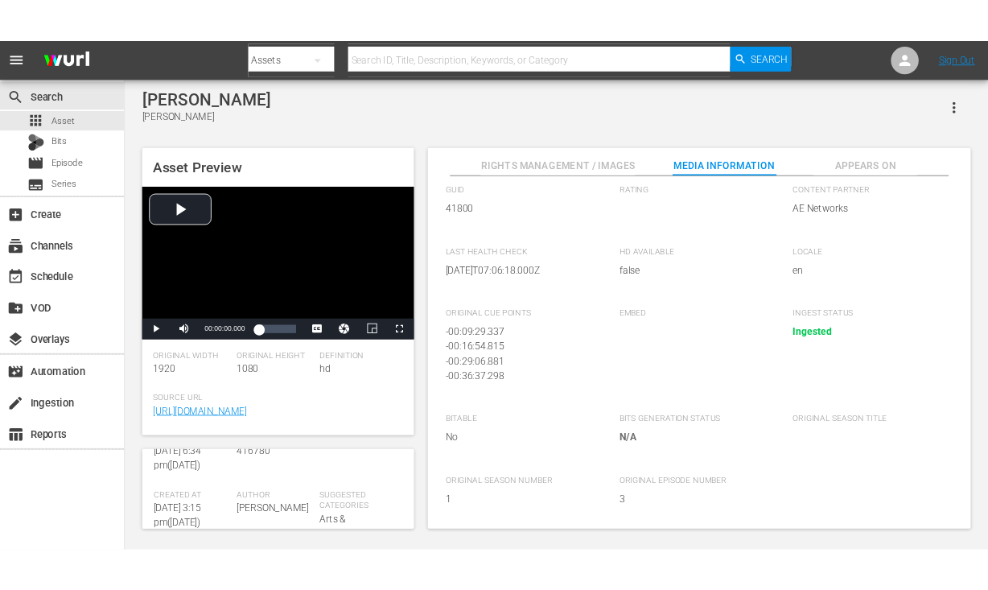
scroll to position [262, 0]
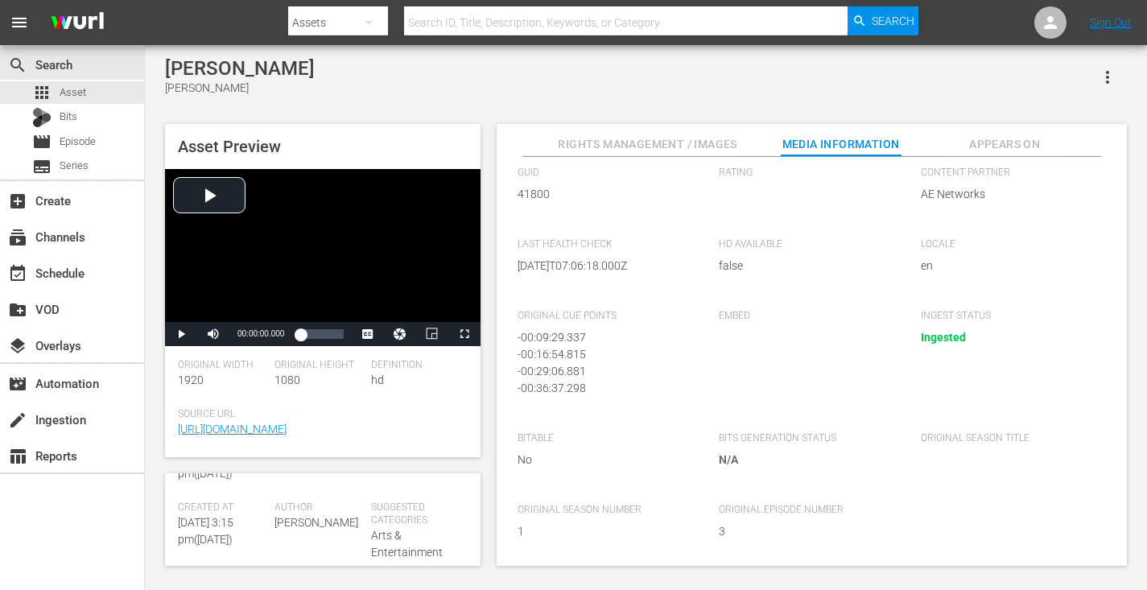
click at [684, 100] on div "[PERSON_NAME] [PERSON_NAME] Asset Preview Video Player is loading. Play Video P…" at bounding box center [646, 307] width 978 height 501
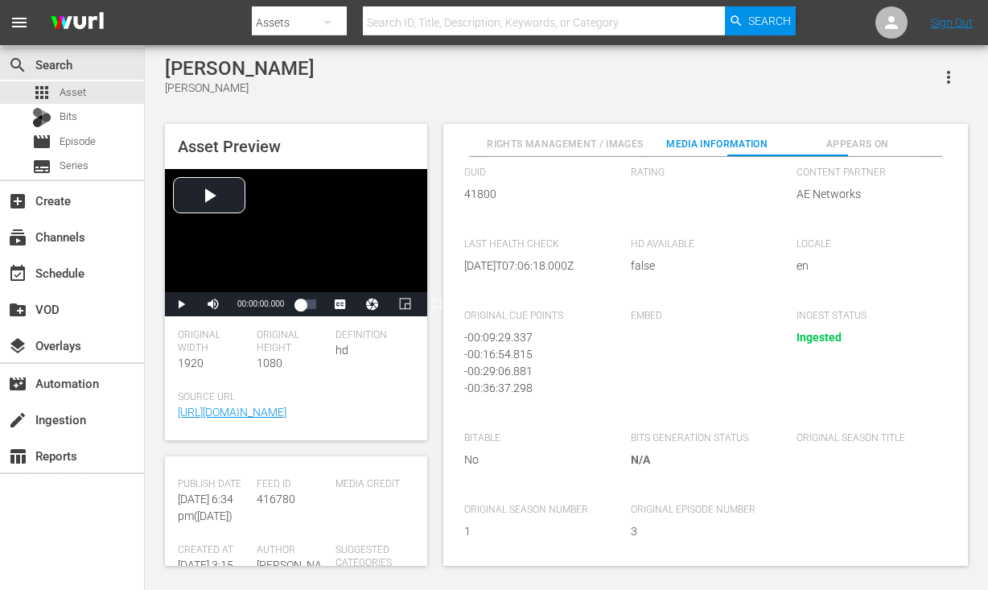
scroll to position [288, 0]
